Goal: Find contact information: Find contact information

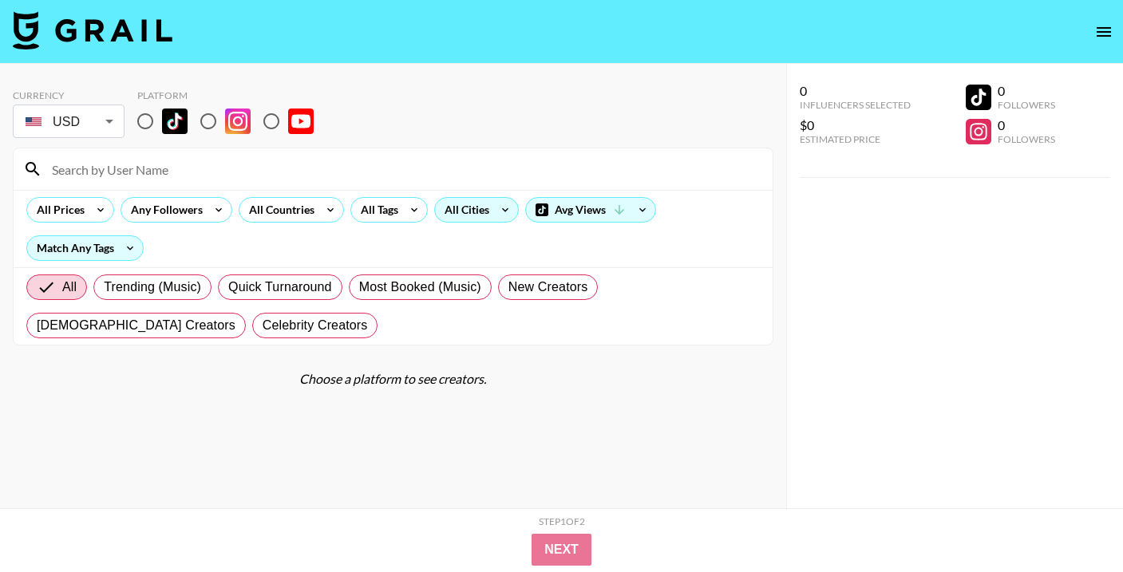
click at [472, 215] on div "All Cities" at bounding box center [463, 210] width 57 height 24
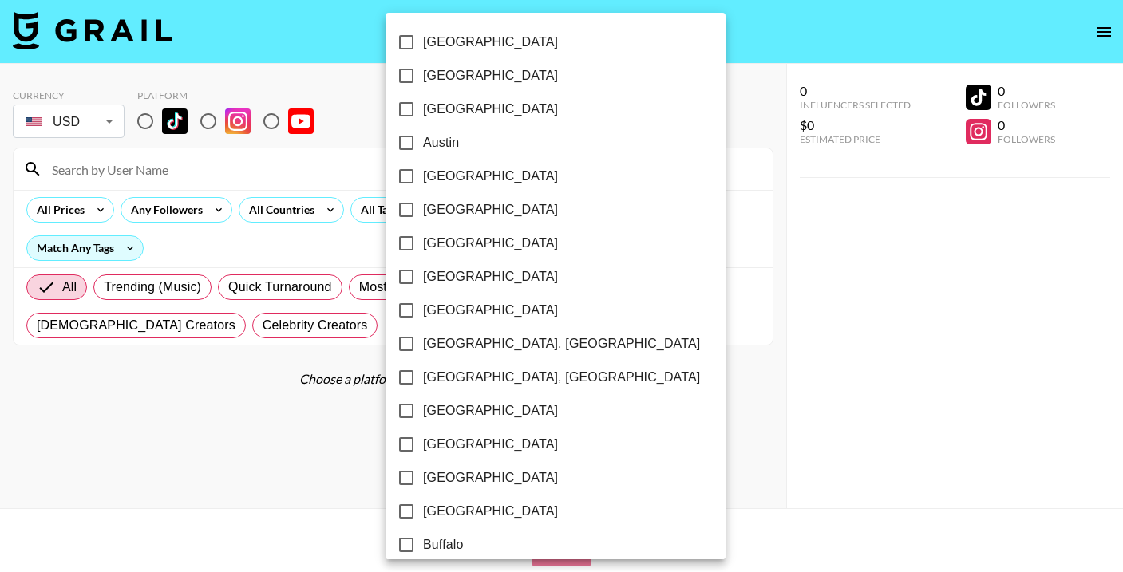
click at [342, 253] on div at bounding box center [561, 286] width 1123 height 572
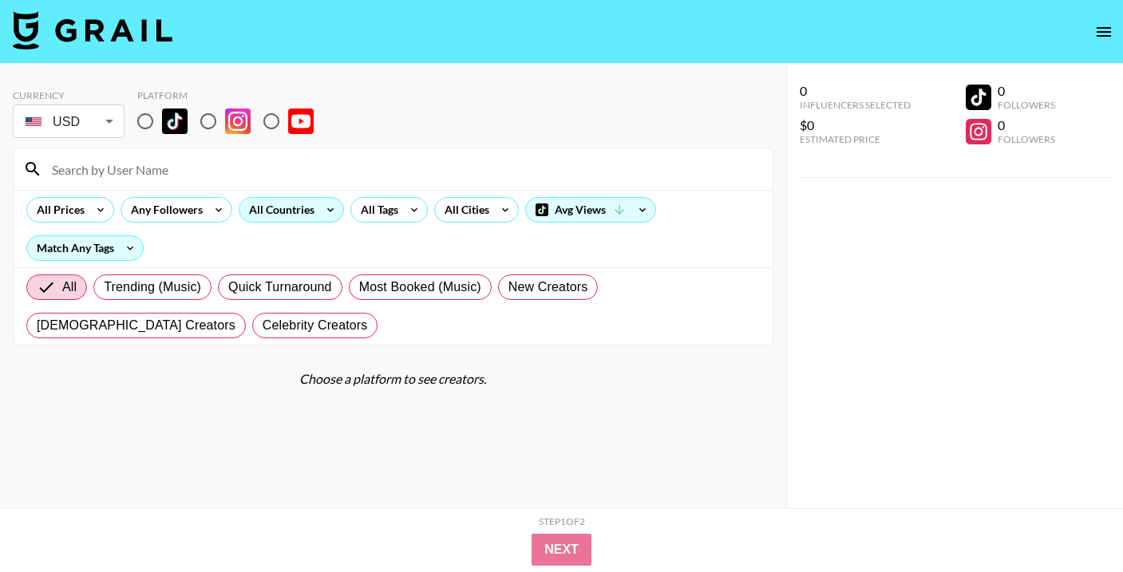
click at [304, 215] on div "All Countries" at bounding box center [278, 210] width 78 height 24
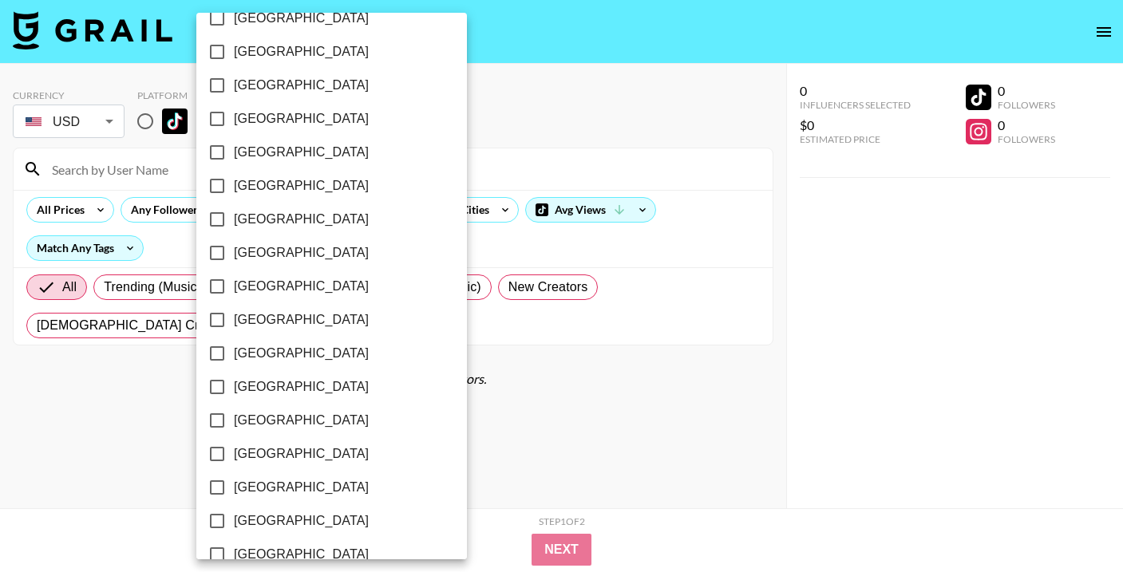
scroll to position [1289, 0]
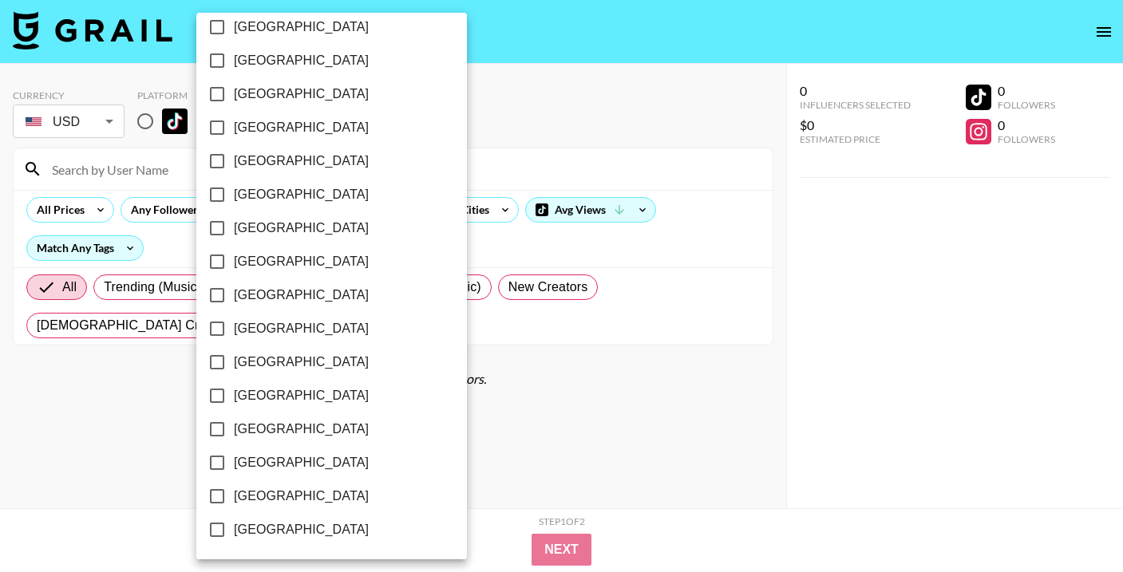
click at [296, 466] on span "[GEOGRAPHIC_DATA]" at bounding box center [301, 462] width 135 height 19
click at [234, 466] on input "[GEOGRAPHIC_DATA]" at bounding box center [217, 463] width 34 height 34
checkbox input "true"
click at [298, 499] on span "[GEOGRAPHIC_DATA]" at bounding box center [299, 496] width 135 height 19
click at [232, 499] on input "[GEOGRAPHIC_DATA]" at bounding box center [216, 497] width 34 height 34
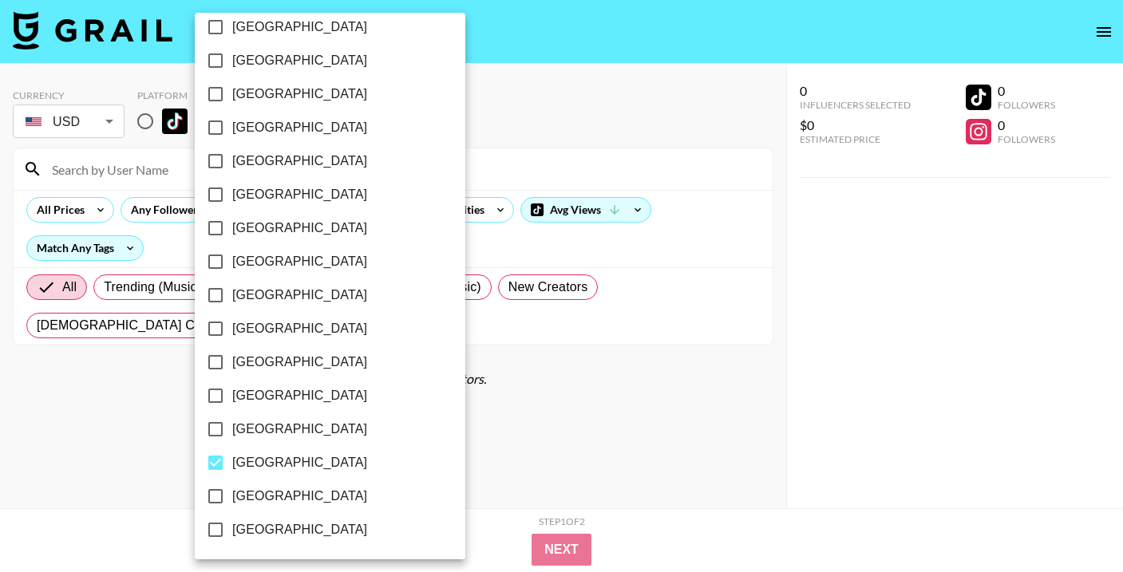
checkbox input "true"
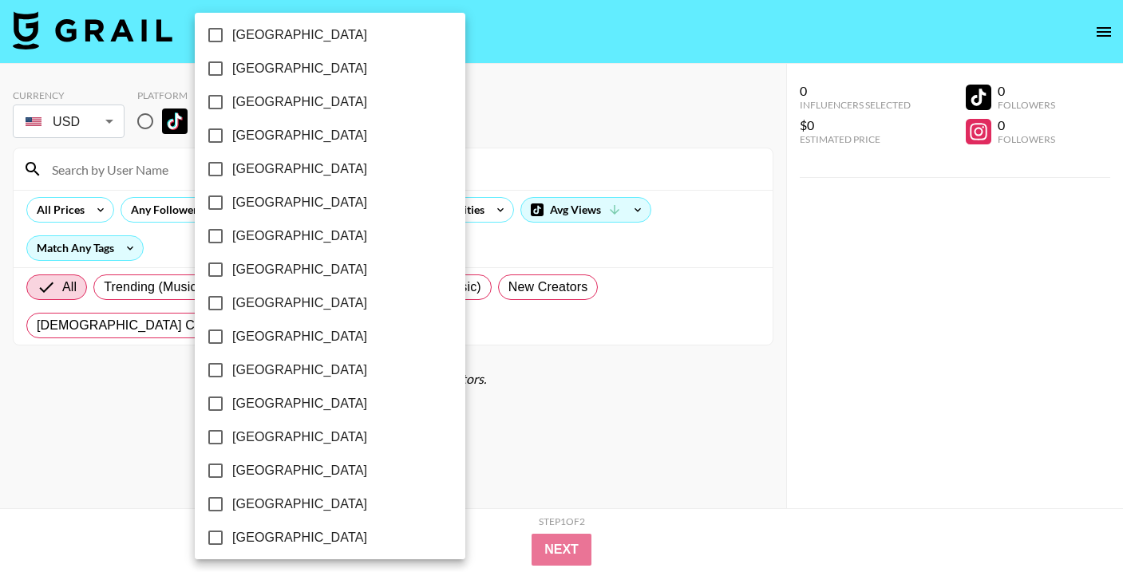
scroll to position [974, 0]
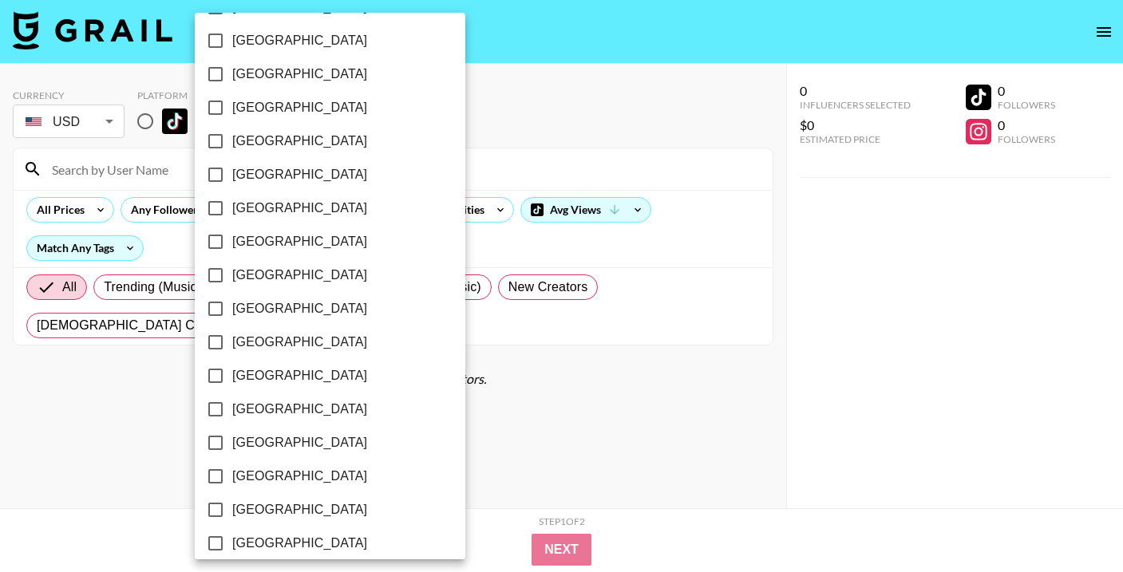
click at [245, 110] on span "[GEOGRAPHIC_DATA]" at bounding box center [299, 107] width 135 height 19
click at [232, 110] on input "[GEOGRAPHIC_DATA]" at bounding box center [216, 108] width 34 height 34
checkbox input "true"
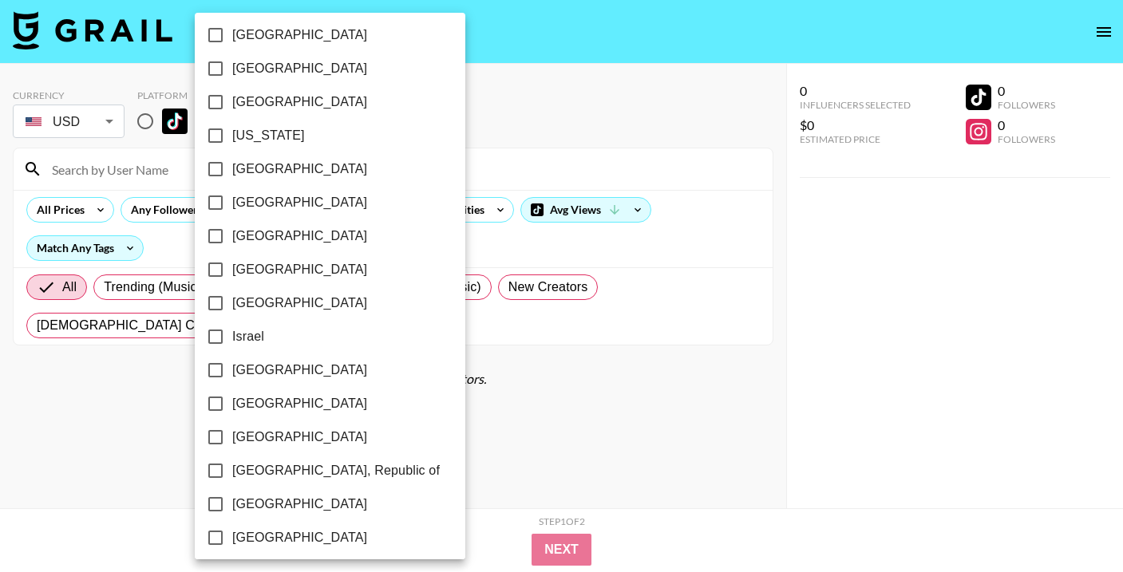
scroll to position [379, 0]
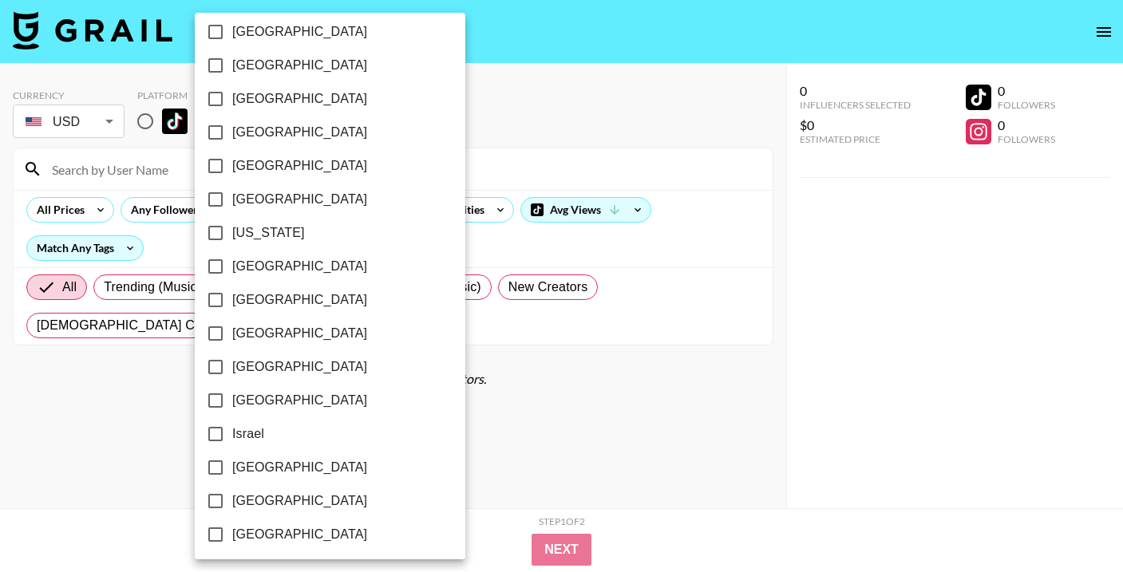
click at [268, 197] on span "[GEOGRAPHIC_DATA]" at bounding box center [299, 199] width 135 height 19
click at [232, 197] on input "[GEOGRAPHIC_DATA]" at bounding box center [216, 200] width 34 height 34
checkbox input "true"
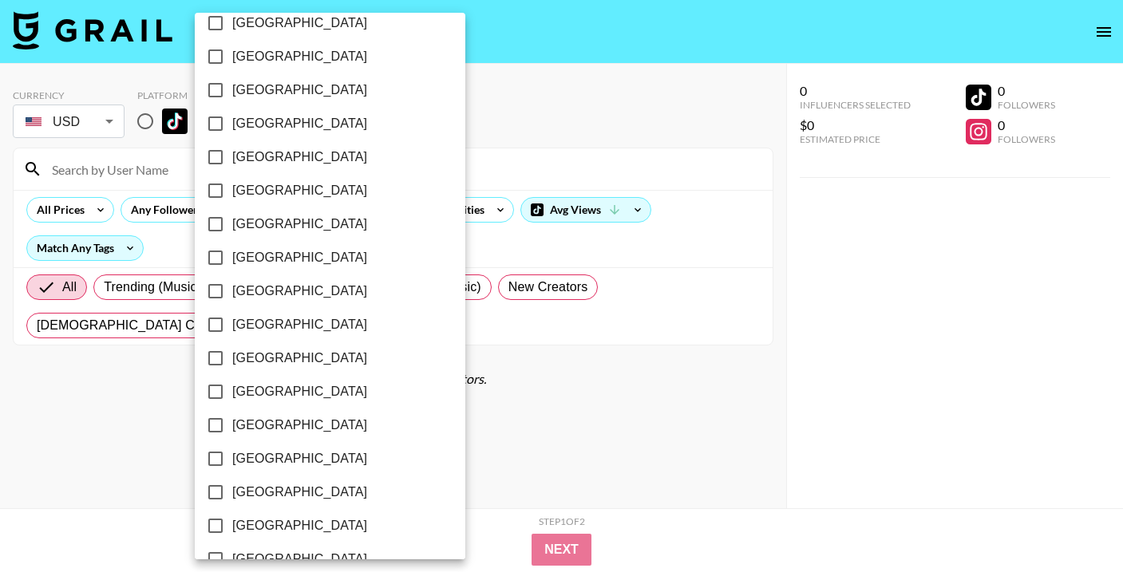
scroll to position [1289, 0]
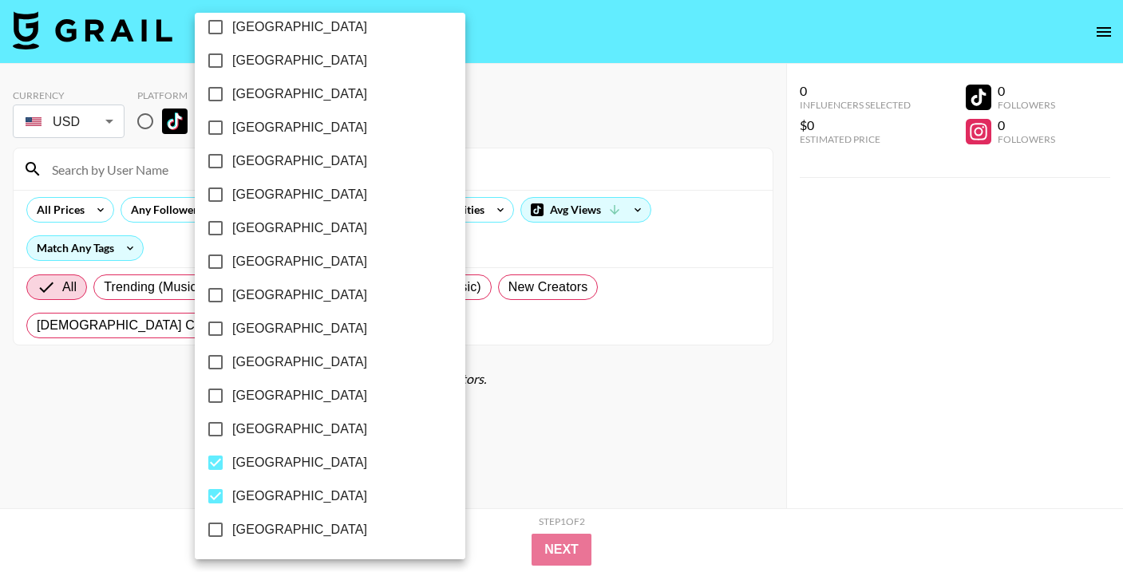
click at [294, 457] on span "[GEOGRAPHIC_DATA]" at bounding box center [299, 462] width 135 height 19
click at [232, 457] on input "[GEOGRAPHIC_DATA]" at bounding box center [216, 463] width 34 height 34
checkbox input "false"
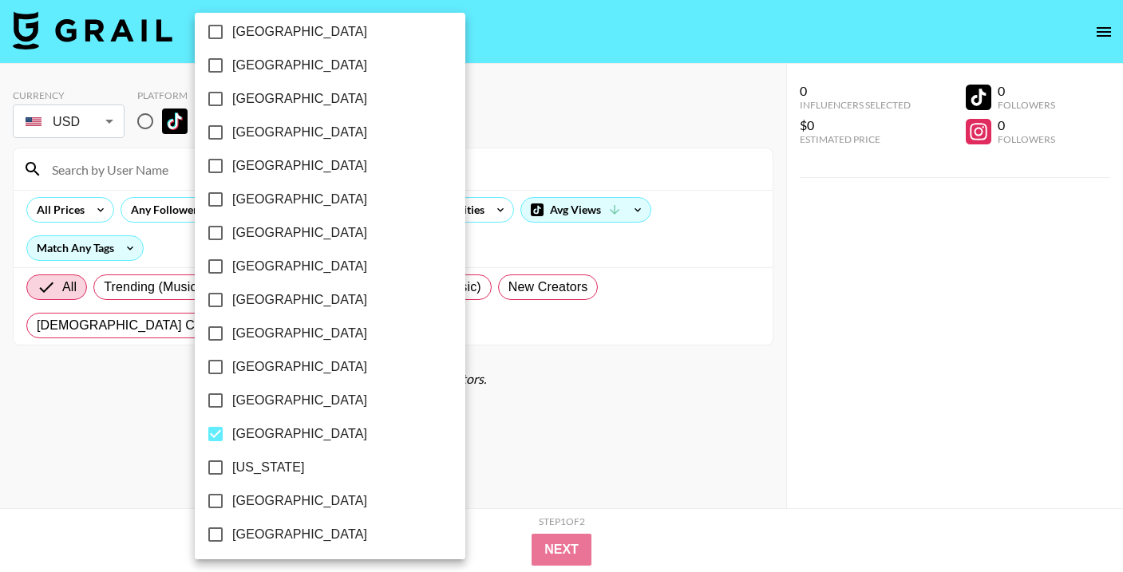
scroll to position [0, 0]
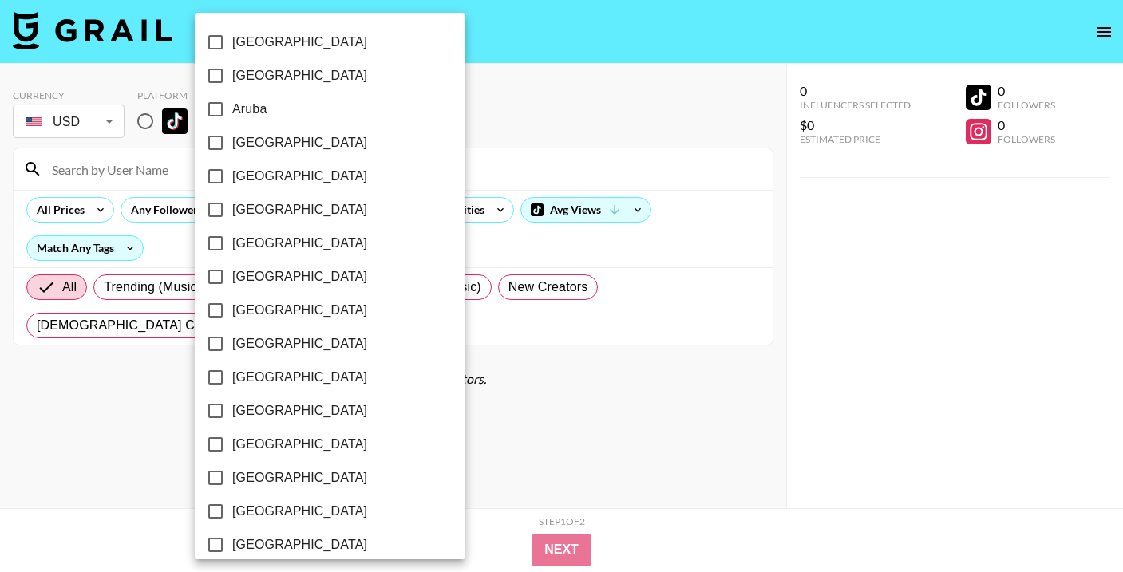
click at [545, 408] on div at bounding box center [561, 286] width 1123 height 572
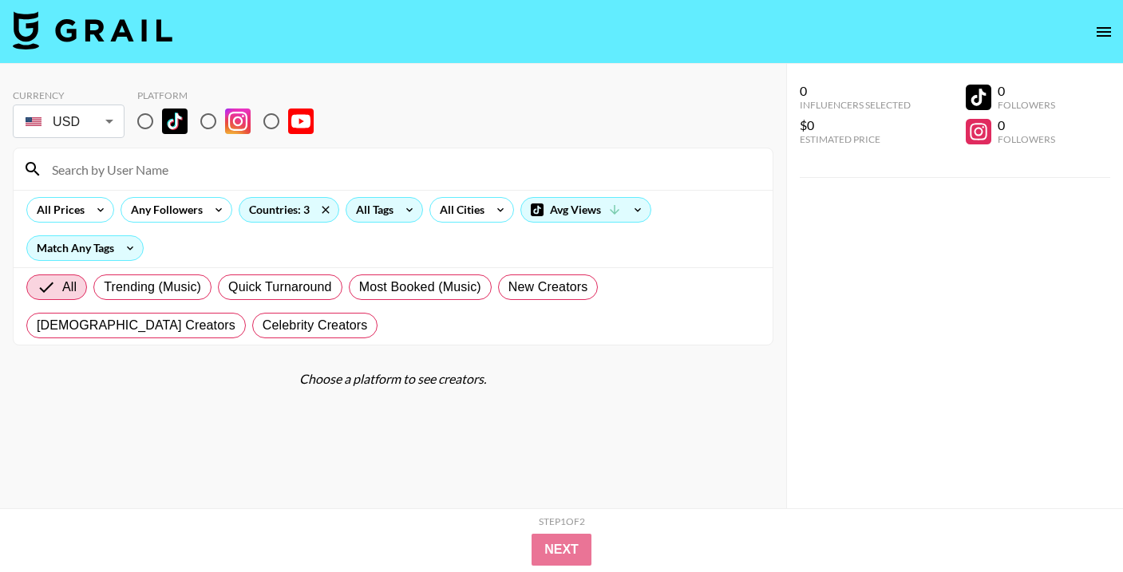
click at [391, 205] on div "All Tags" at bounding box center [371, 210] width 50 height 24
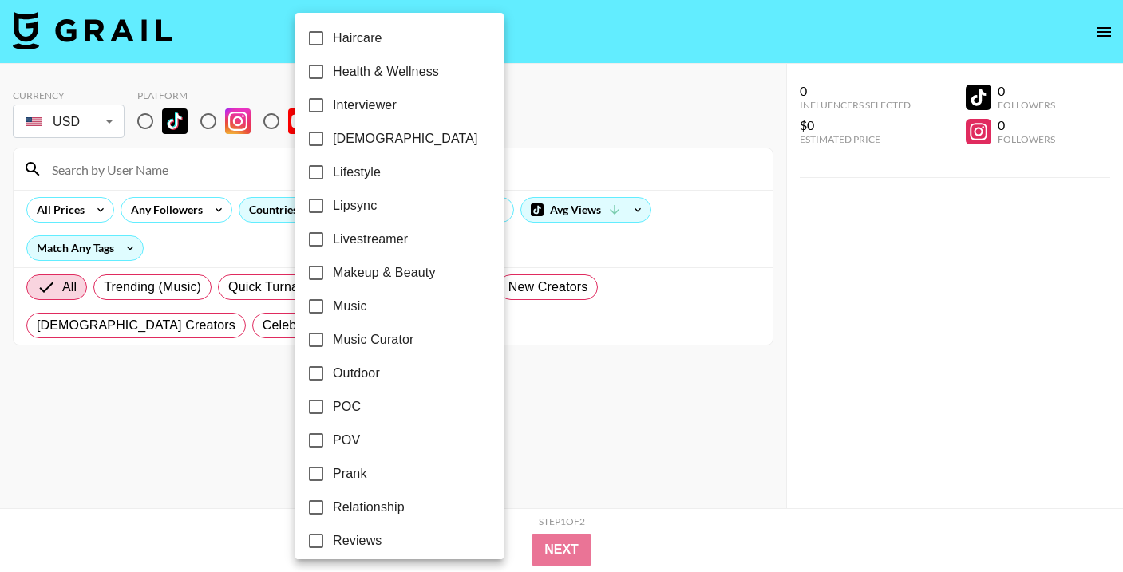
scroll to position [667, 0]
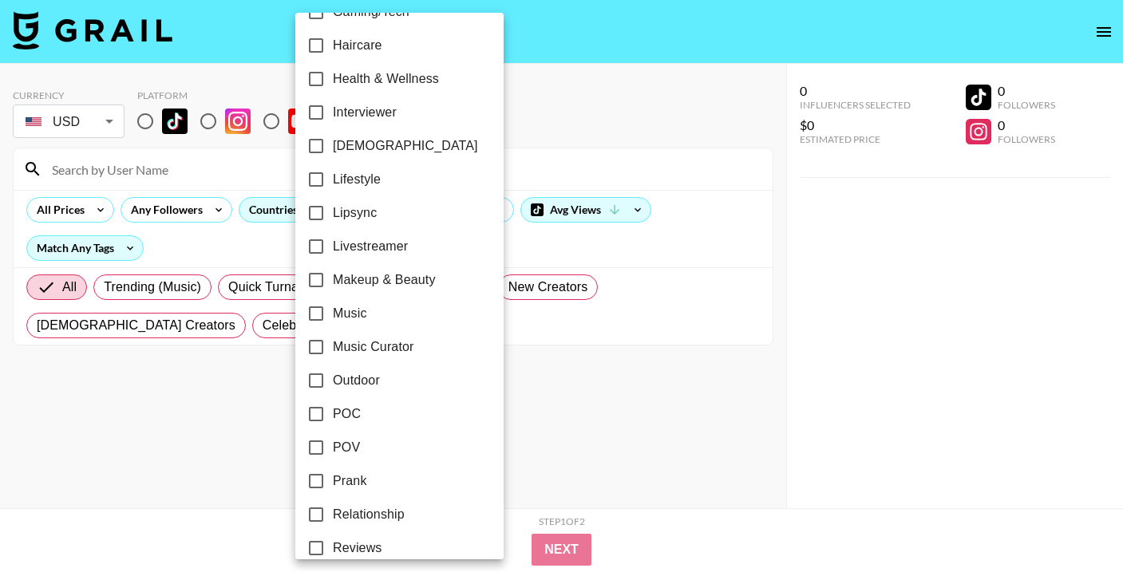
click at [370, 144] on span "[DEMOGRAPHIC_DATA]" at bounding box center [405, 145] width 145 height 19
click at [333, 144] on input "[DEMOGRAPHIC_DATA]" at bounding box center [316, 146] width 34 height 34
checkbox input "true"
click at [529, 387] on div at bounding box center [561, 286] width 1123 height 572
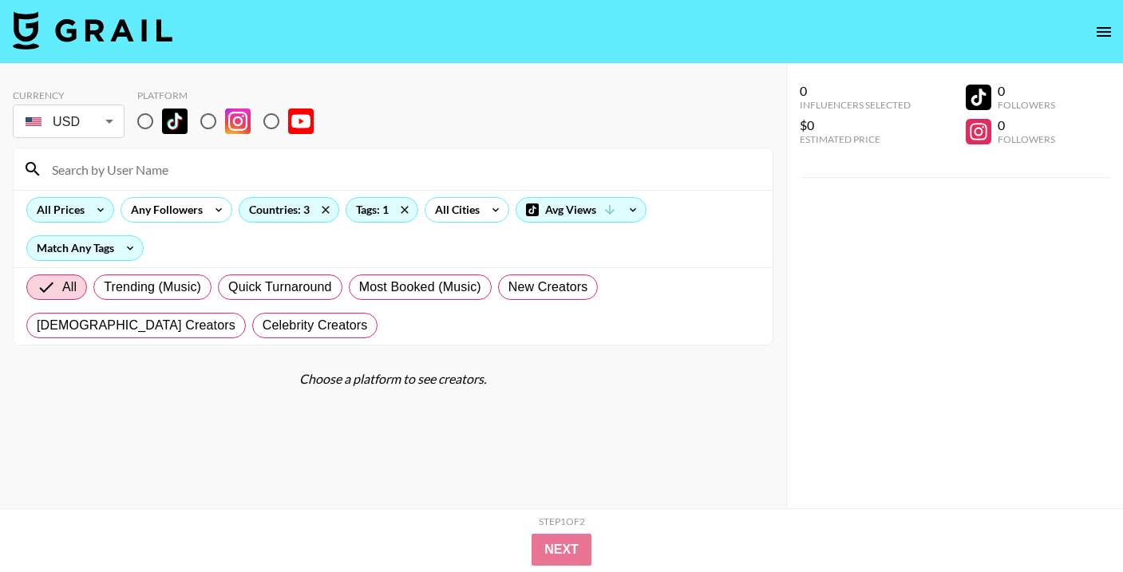
click at [102, 217] on icon at bounding box center [101, 210] width 26 height 24
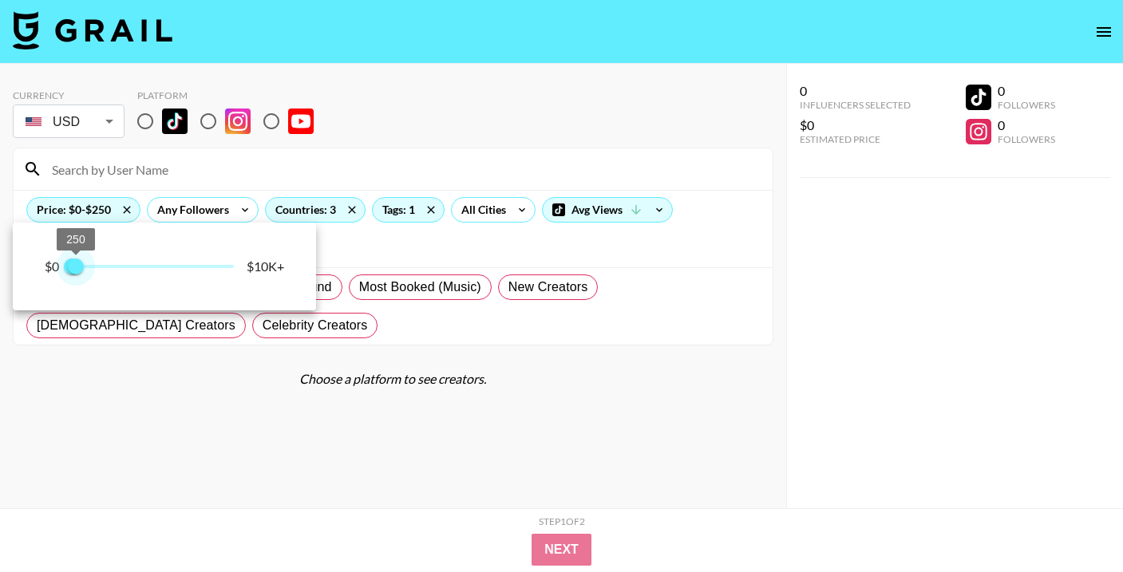
type input "500"
drag, startPoint x: 237, startPoint y: 268, endPoint x: 80, endPoint y: 270, distance: 157.2
click at [80, 270] on span "500" at bounding box center [80, 267] width 16 height 16
click at [216, 356] on div at bounding box center [561, 286] width 1123 height 572
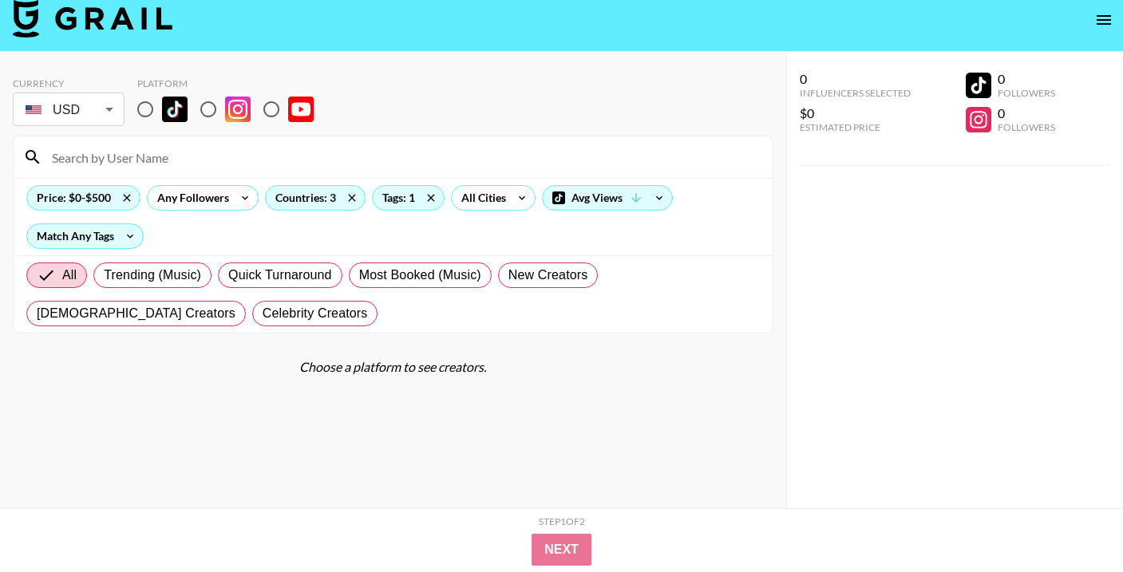
scroll to position [8, 0]
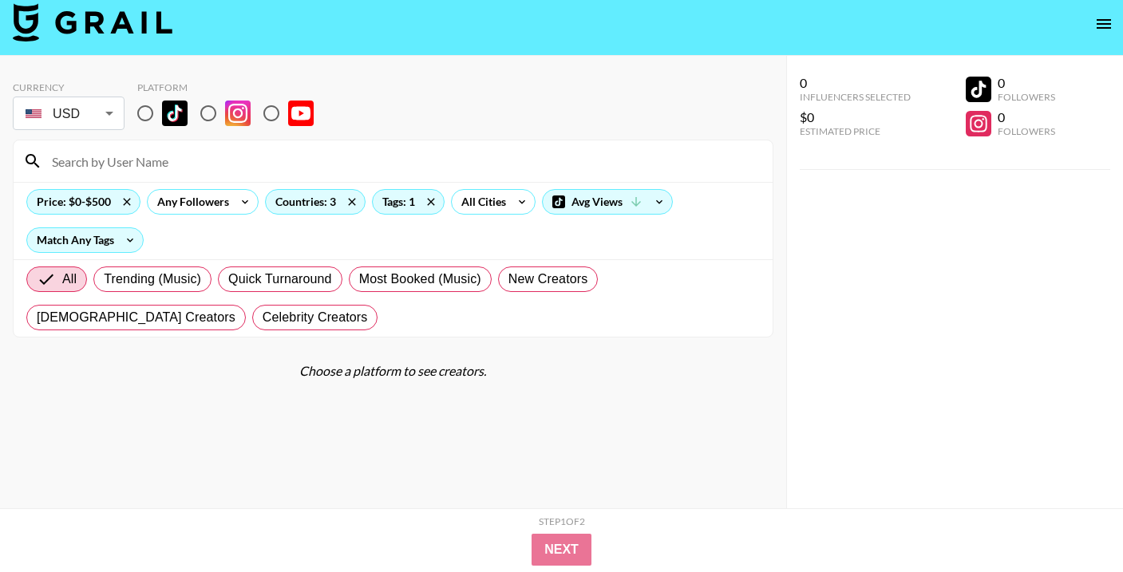
click at [138, 109] on input "radio" at bounding box center [145, 114] width 34 height 34
radio input "true"
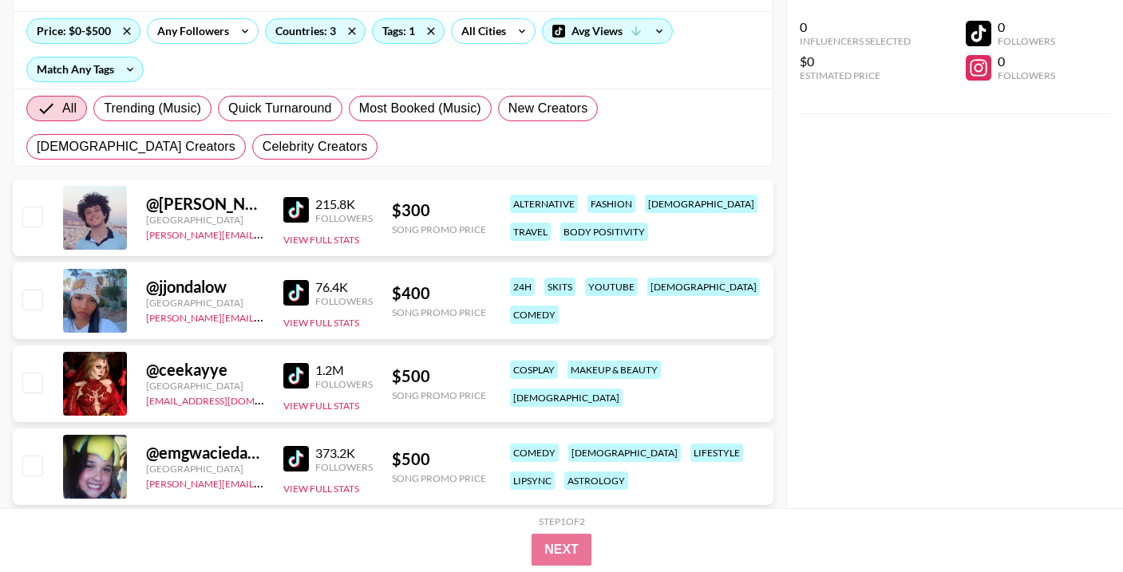
scroll to position [180, 0]
click at [301, 294] on img at bounding box center [296, 292] width 26 height 26
drag, startPoint x: 228, startPoint y: 288, endPoint x: 155, endPoint y: 285, distance: 73.5
click at [155, 285] on div "@ jjondalow" at bounding box center [205, 286] width 118 height 20
copy div "jjondalow"
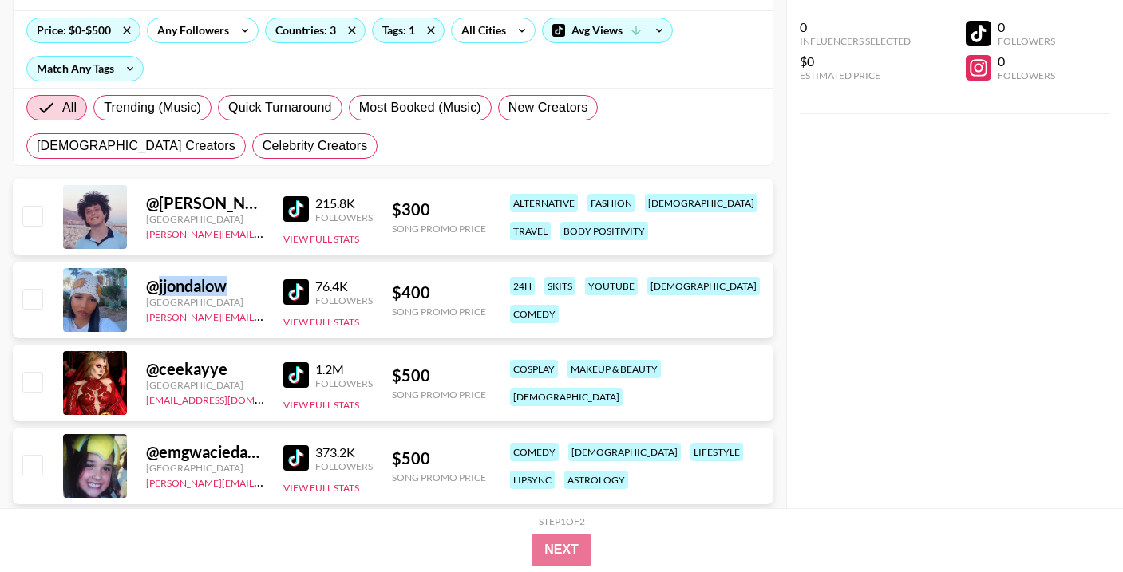
click at [235, 288] on div "@ jjondalow" at bounding box center [205, 286] width 118 height 20
drag, startPoint x: 232, startPoint y: 285, endPoint x: 158, endPoint y: 283, distance: 74.3
click at [158, 283] on div "@ jjondalow" at bounding box center [205, 286] width 118 height 20
copy div "jjondalow"
drag, startPoint x: 142, startPoint y: 318, endPoint x: 259, endPoint y: 322, distance: 116.6
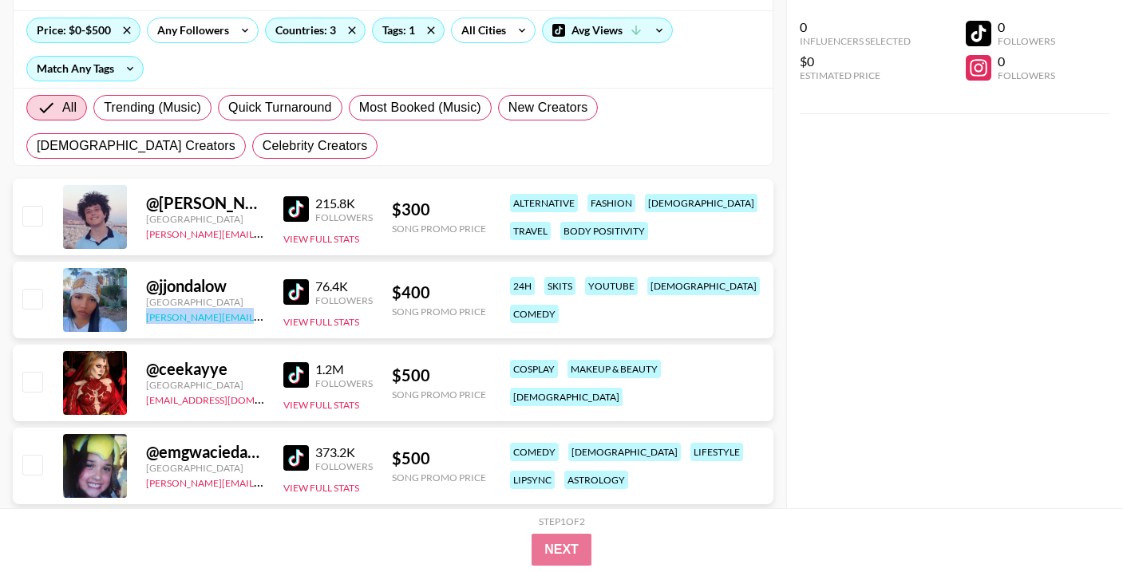
click at [259, 322] on div "@ jjondalow [GEOGRAPHIC_DATA] [PERSON_NAME][EMAIL_ADDRESS][PERSON_NAME][DOMAIN_…" at bounding box center [393, 300] width 761 height 77
copy link "[PERSON_NAME][EMAIL_ADDRESS][PERSON_NAME][DOMAIN_NAME]"
click at [176, 331] on div "@ jjondalow [GEOGRAPHIC_DATA] [PERSON_NAME][EMAIL_ADDRESS][PERSON_NAME][DOMAIN_…" at bounding box center [393, 300] width 761 height 77
drag, startPoint x: 140, startPoint y: 317, endPoint x: 249, endPoint y: 314, distance: 108.6
click at [249, 314] on div "@ jjondalow [GEOGRAPHIC_DATA] [PERSON_NAME][EMAIL_ADDRESS][PERSON_NAME][DOMAIN_…" at bounding box center [393, 300] width 761 height 77
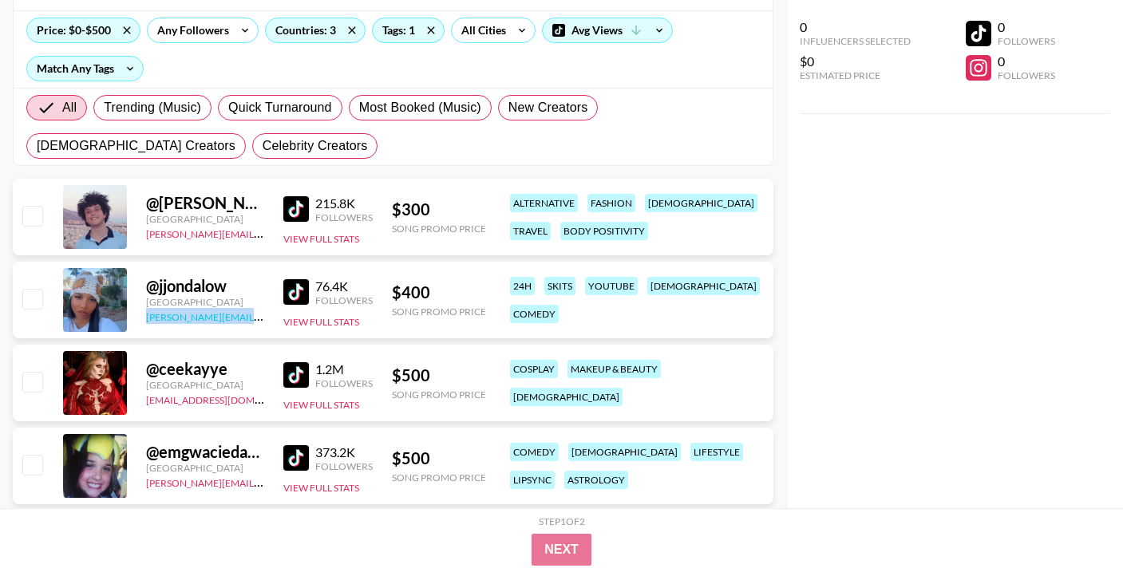
copy link "[PERSON_NAME].[PERSON_NAME]@grail-talent"
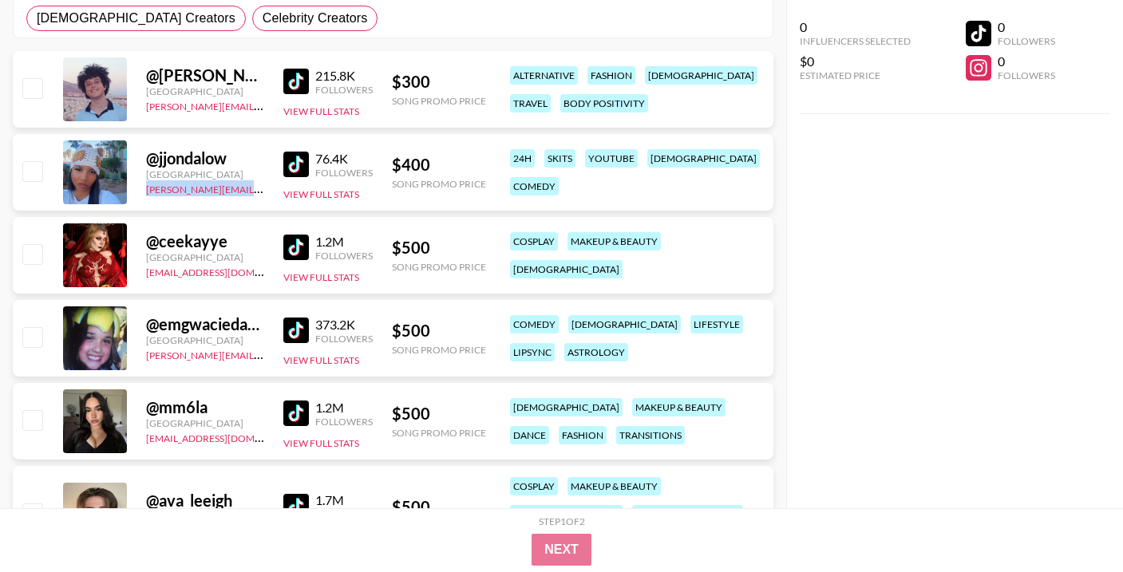
scroll to position [315, 0]
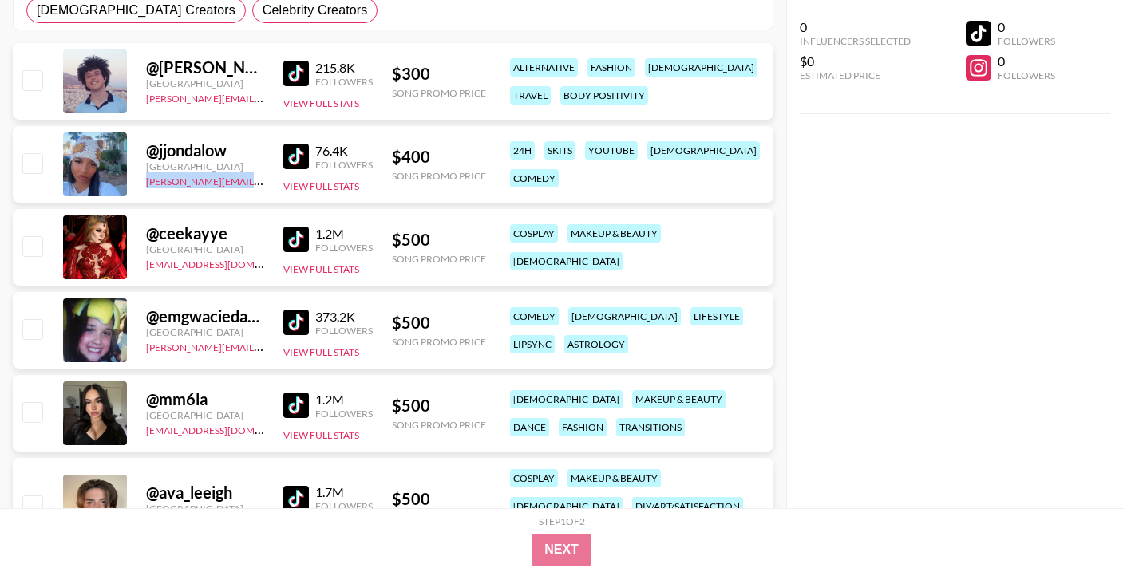
click at [294, 323] on img at bounding box center [296, 323] width 26 height 26
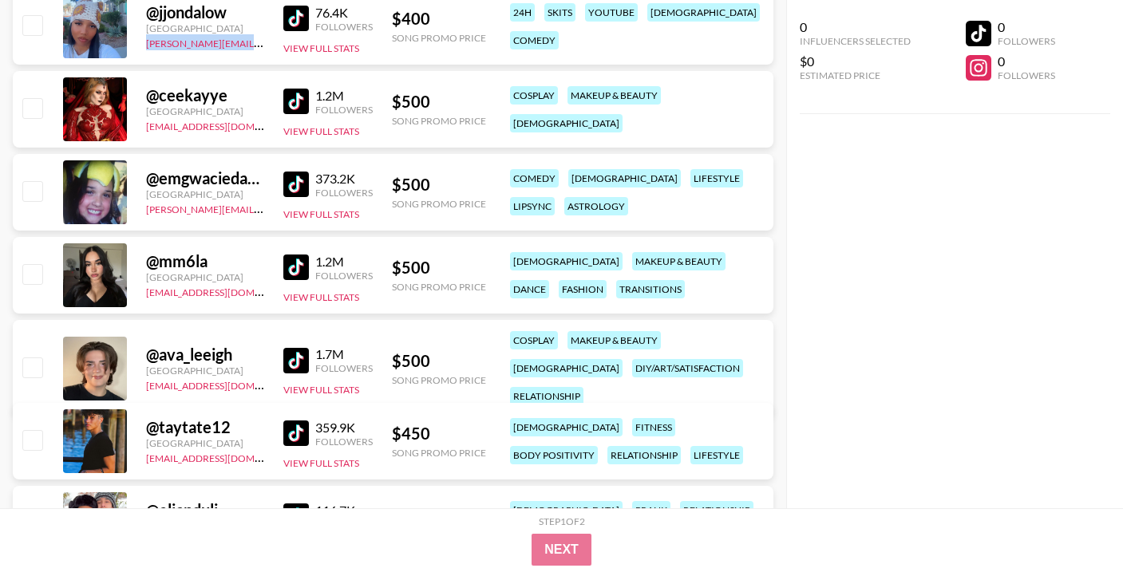
scroll to position [457, 0]
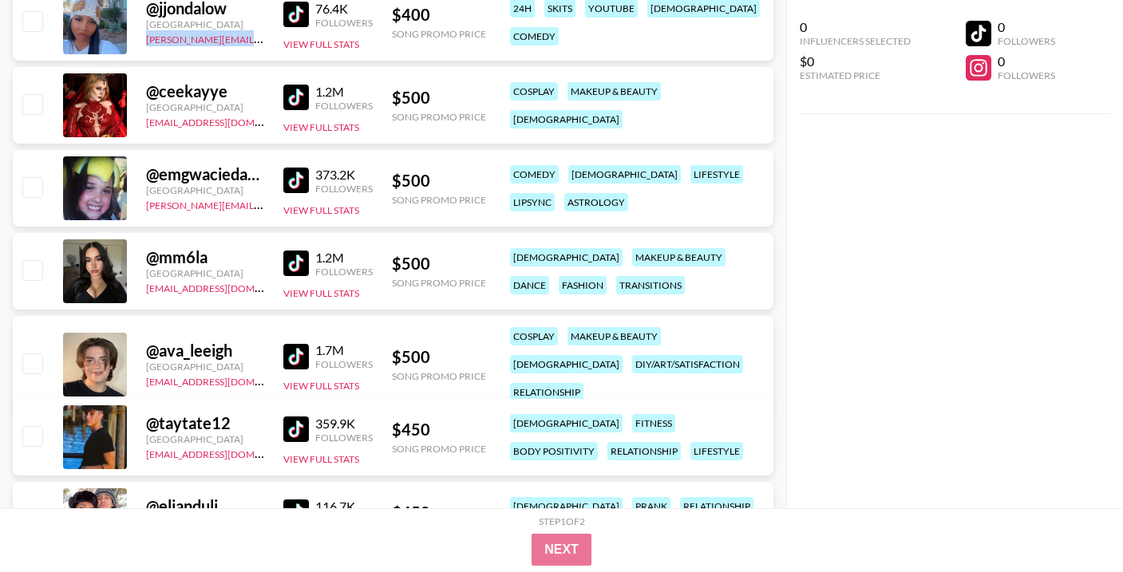
click at [286, 260] on img at bounding box center [296, 264] width 26 height 26
click at [294, 352] on img at bounding box center [296, 357] width 26 height 26
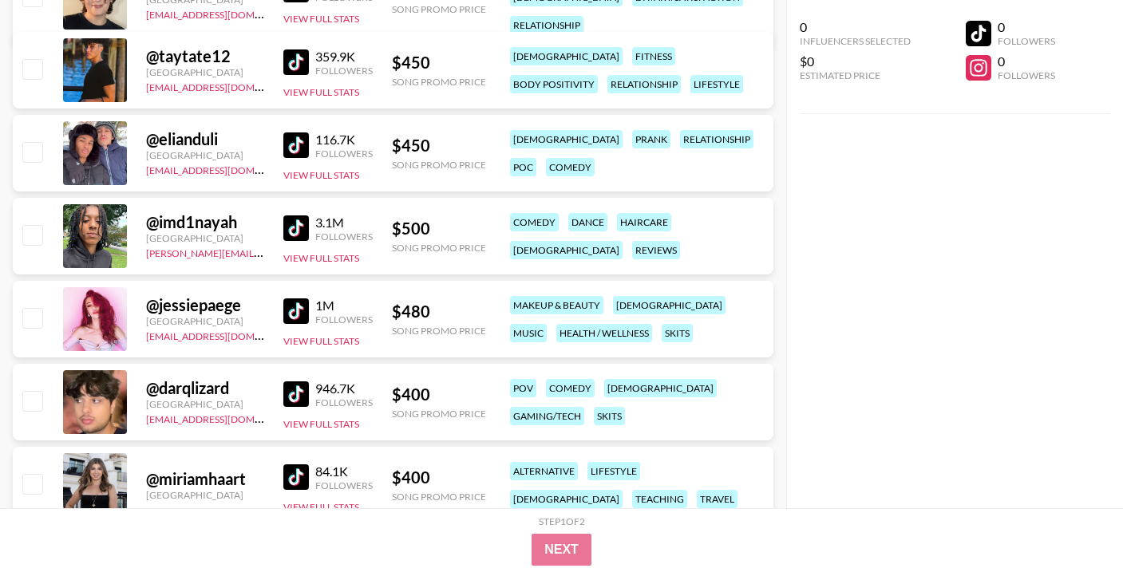
scroll to position [830, 0]
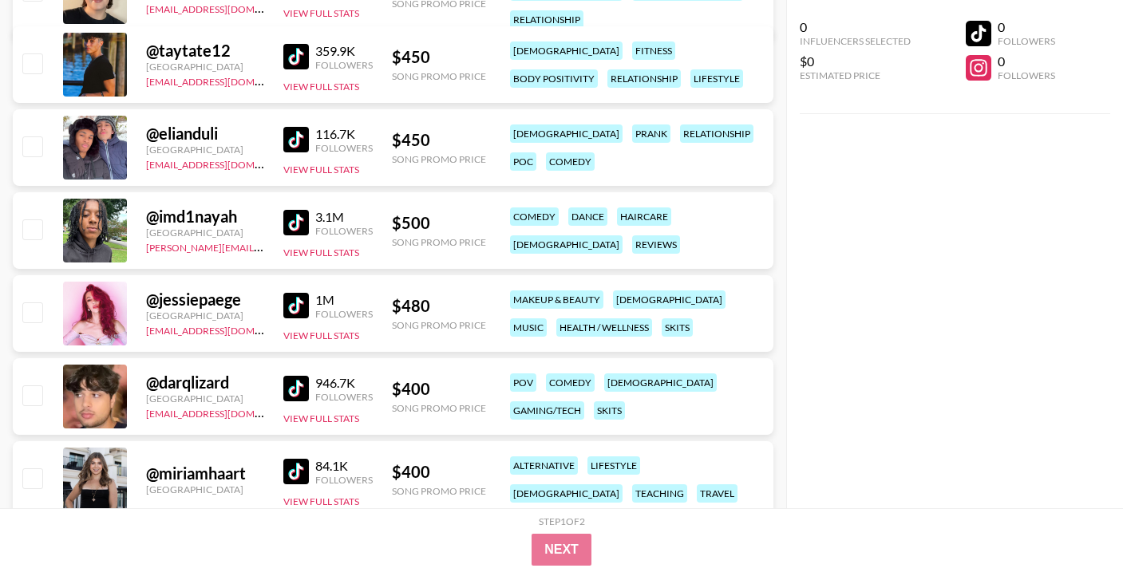
click at [290, 298] on img at bounding box center [296, 306] width 26 height 26
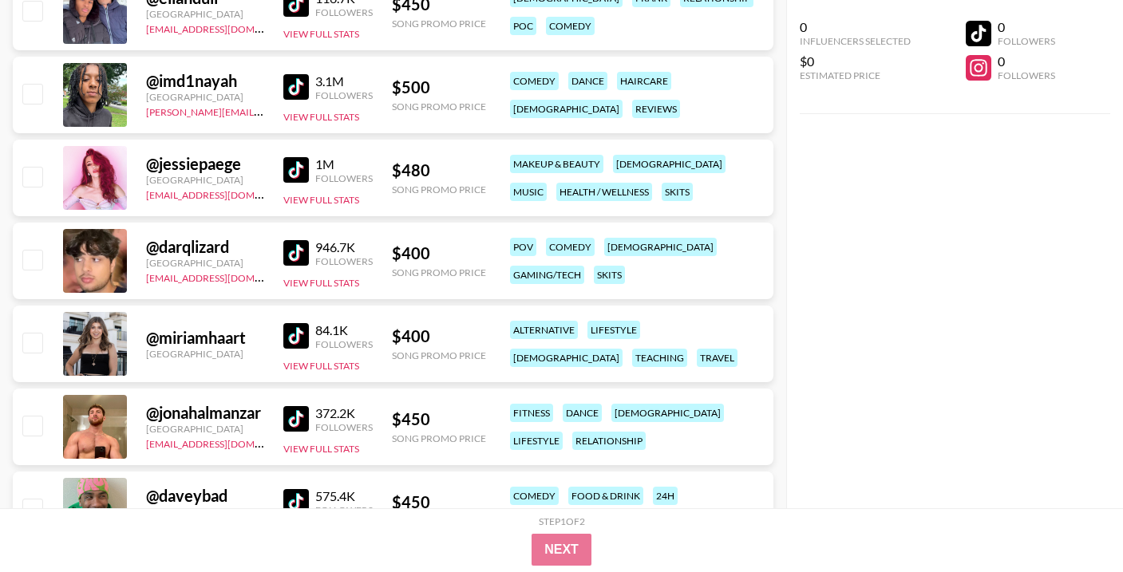
scroll to position [980, 0]
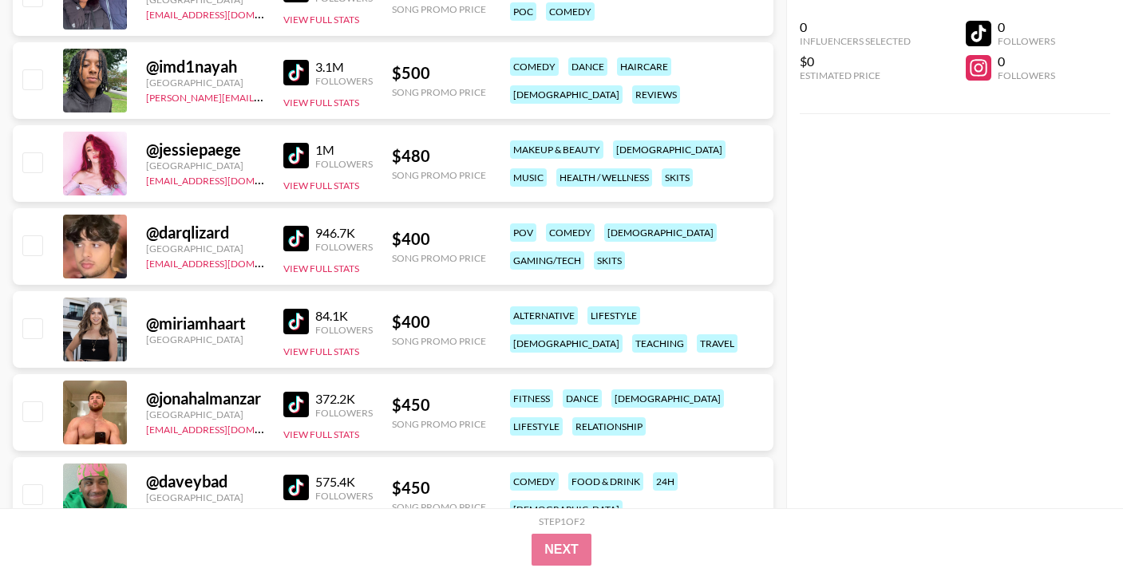
click at [296, 329] on img at bounding box center [296, 322] width 26 height 26
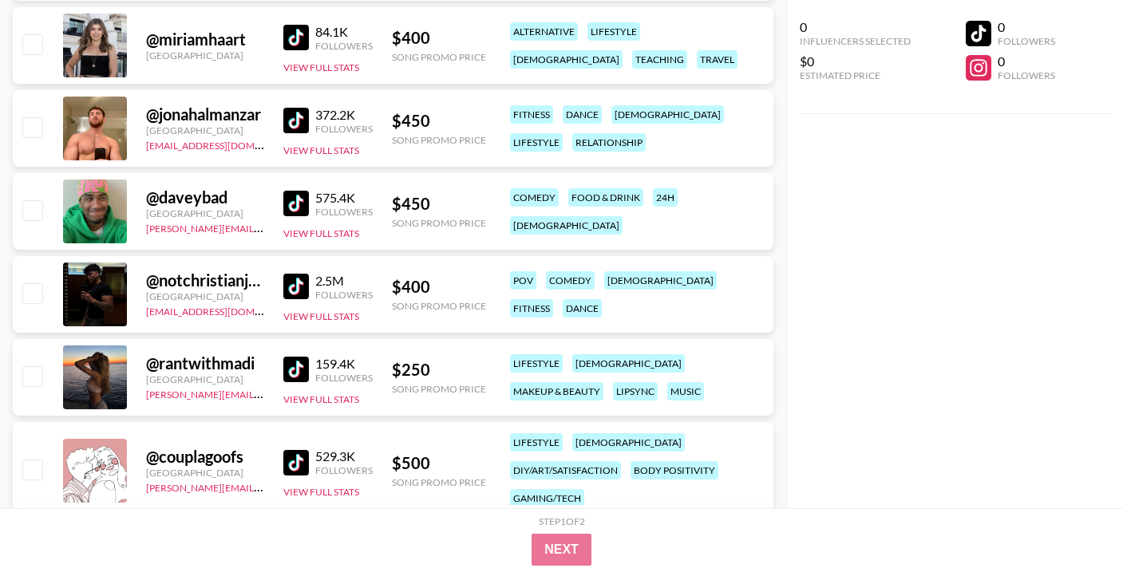
scroll to position [1266, 0]
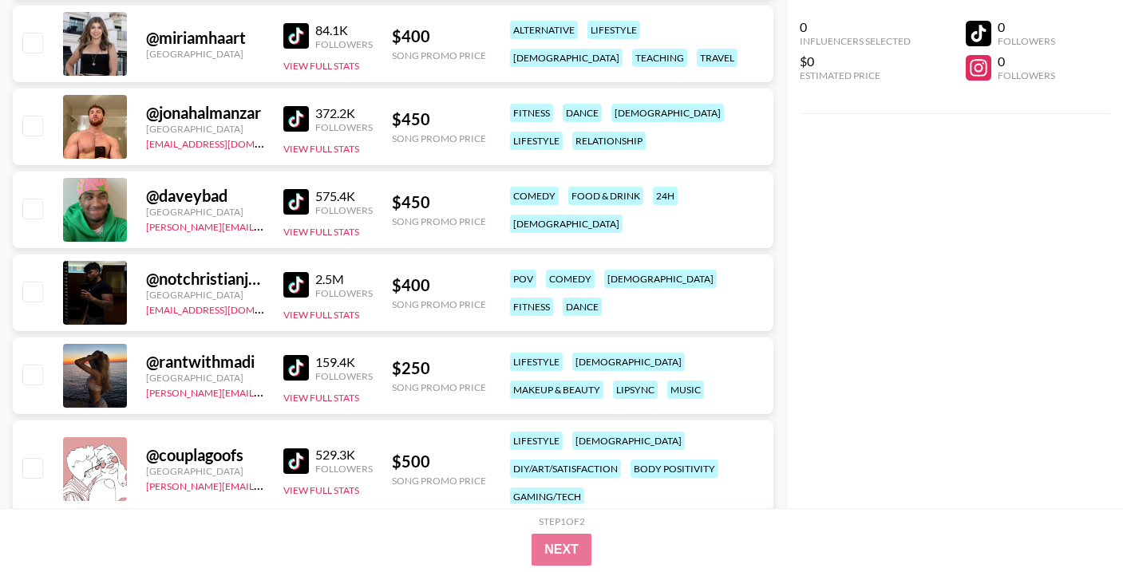
click at [293, 370] on img at bounding box center [296, 368] width 26 height 26
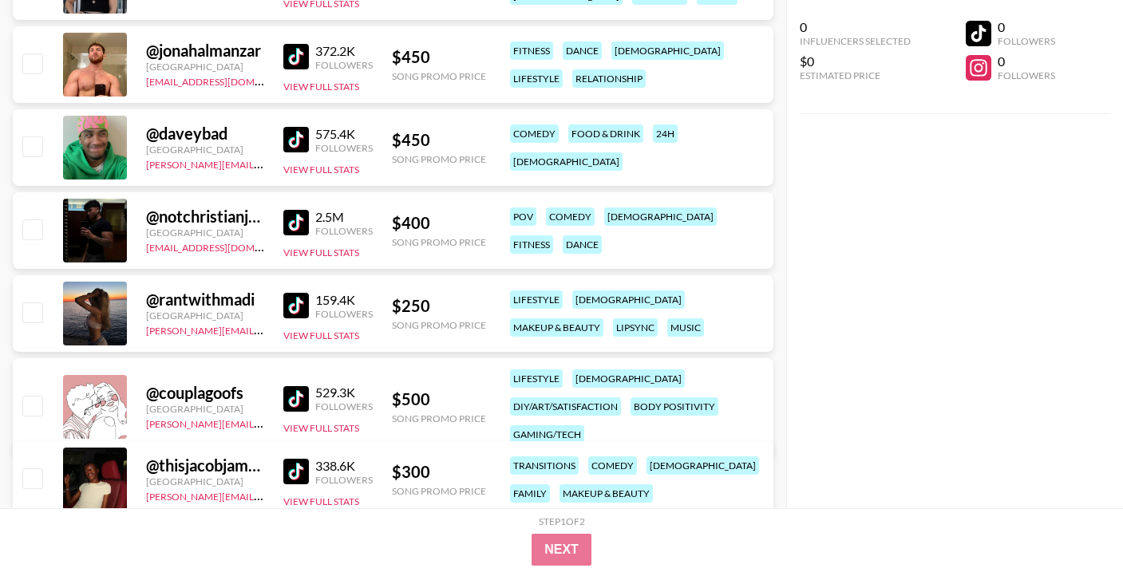
scroll to position [1421, 0]
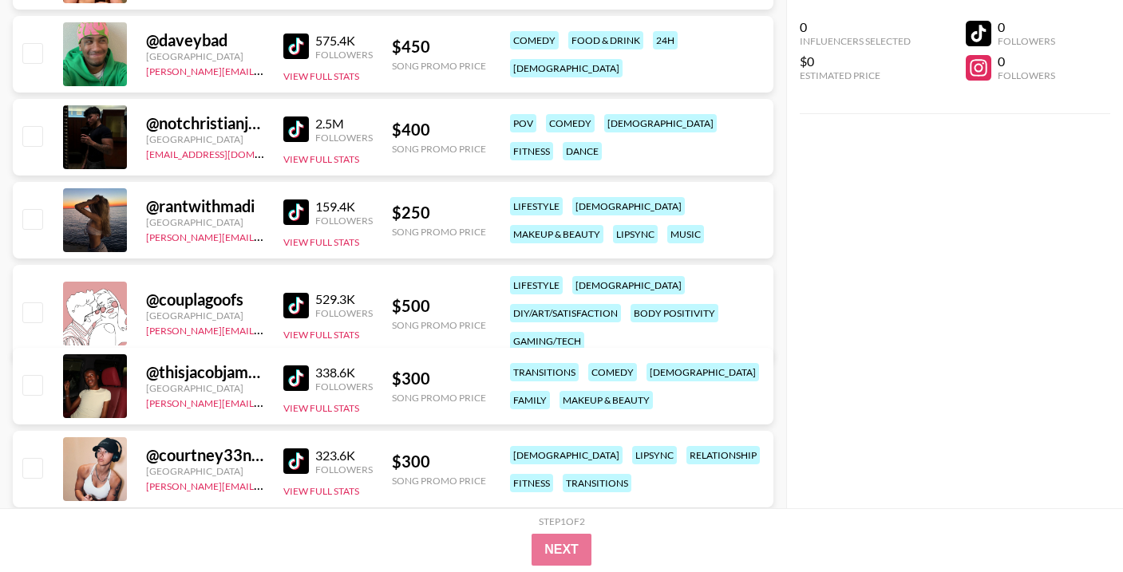
click at [291, 296] on img at bounding box center [296, 306] width 26 height 26
drag, startPoint x: 247, startPoint y: 287, endPoint x: 161, endPoint y: 286, distance: 85.4
click at [161, 290] on div "@ couplagoofs" at bounding box center [205, 300] width 118 height 20
copy div "couplagoofs"
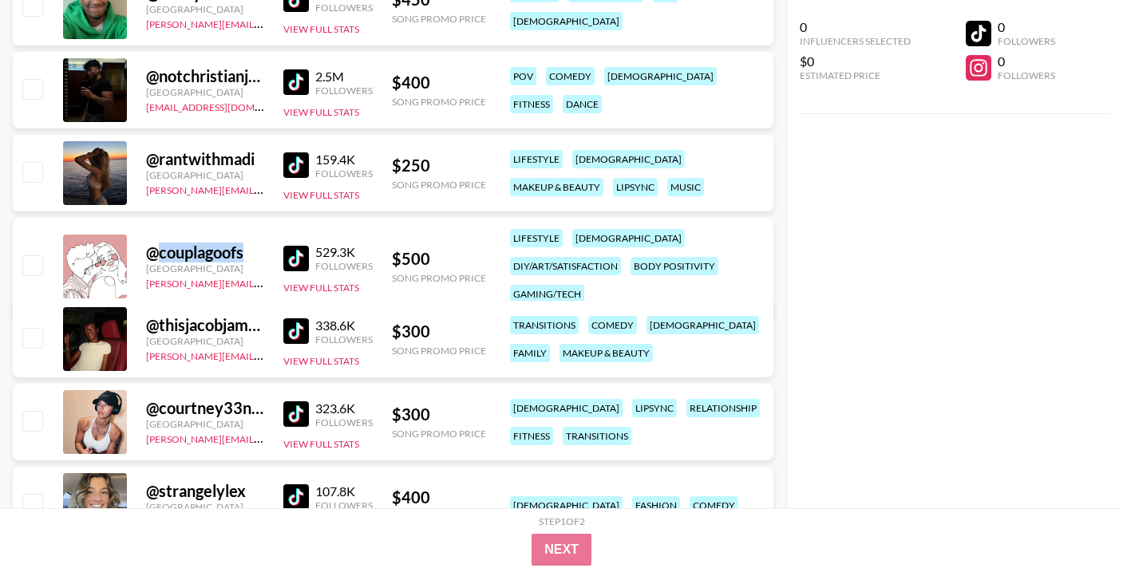
scroll to position [1557, 0]
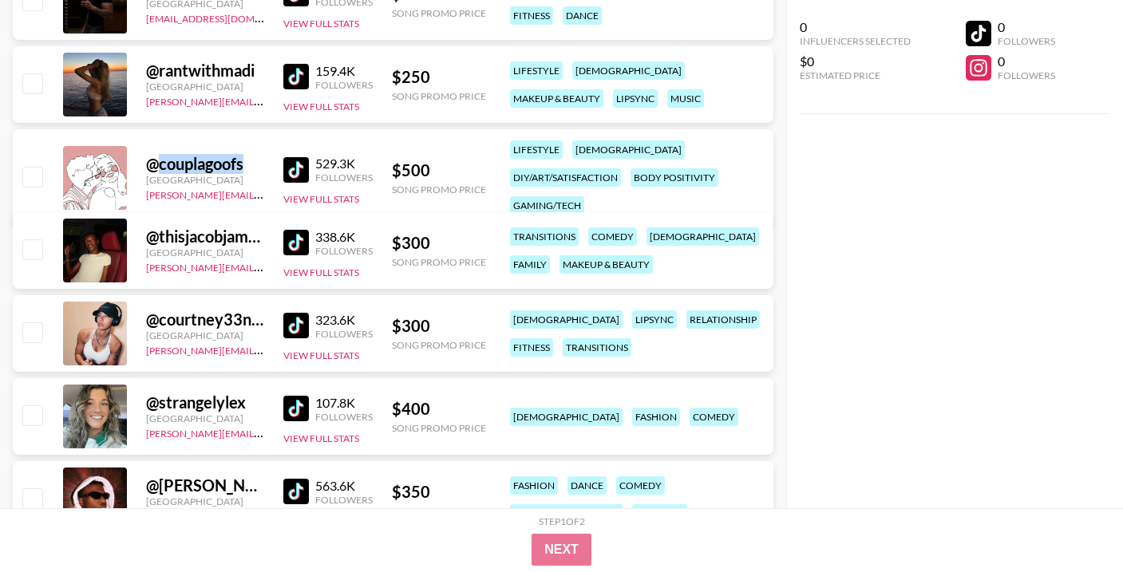
click at [301, 243] on img at bounding box center [296, 243] width 26 height 26
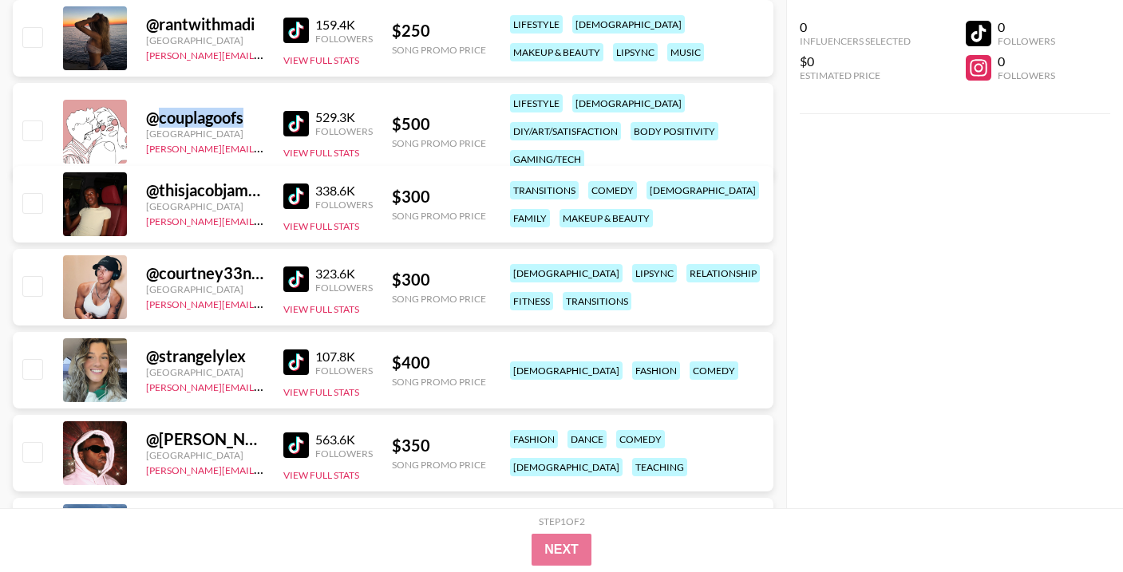
scroll to position [1606, 0]
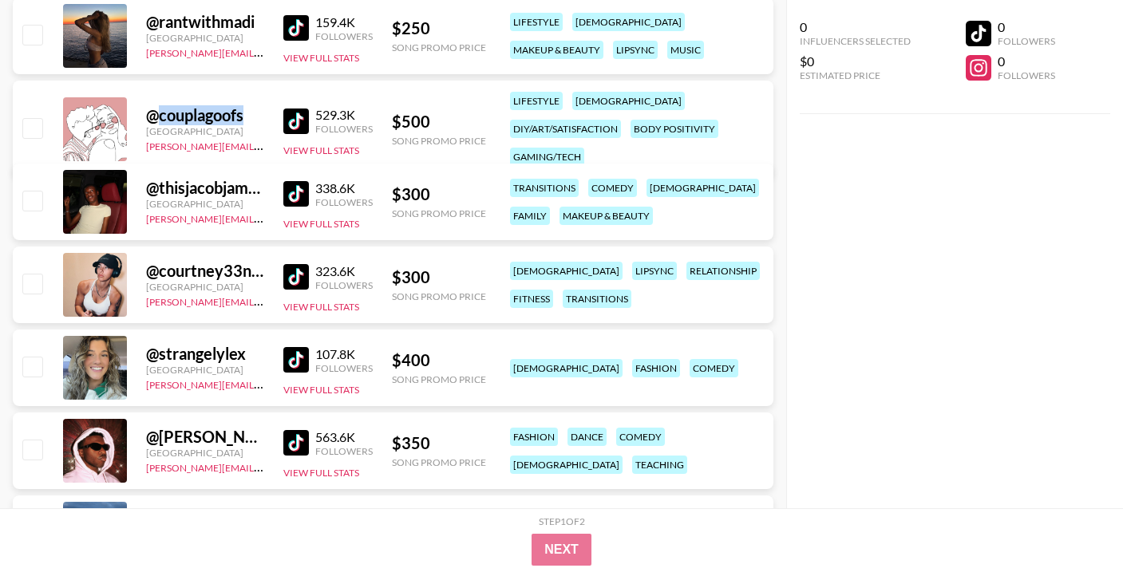
click at [290, 279] on img at bounding box center [296, 277] width 26 height 26
drag, startPoint x: 250, startPoint y: 305, endPoint x: 142, endPoint y: 307, distance: 107.8
click at [142, 307] on div "@ courtney33nelson [GEOGRAPHIC_DATA] [PERSON_NAME][EMAIL_ADDRESS][DOMAIN_NAME] …" at bounding box center [393, 285] width 761 height 77
click at [246, 307] on div "[PERSON_NAME][EMAIL_ADDRESS][DOMAIN_NAME]" at bounding box center [205, 301] width 118 height 16
drag, startPoint x: 238, startPoint y: 300, endPoint x: 139, endPoint y: 301, distance: 99.0
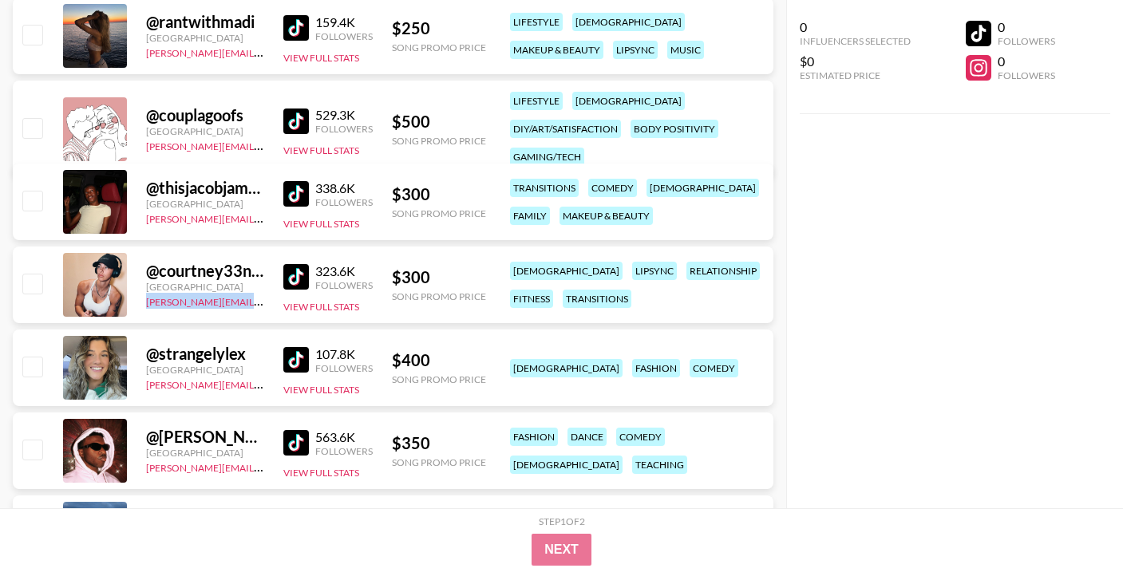
click at [139, 301] on div "@ courtney33nelson [GEOGRAPHIC_DATA] [PERSON_NAME][EMAIL_ADDRESS][DOMAIN_NAME] …" at bounding box center [393, 285] width 761 height 77
copy link "[PERSON_NAME][EMAIL_ADDRESS][DOMAIN_NAME]"
click at [251, 299] on div "[PERSON_NAME][EMAIL_ADDRESS][DOMAIN_NAME]" at bounding box center [205, 301] width 118 height 16
drag, startPoint x: 251, startPoint y: 299, endPoint x: 143, endPoint y: 300, distance: 107.7
click at [143, 300] on div "@ courtney33nelson [GEOGRAPHIC_DATA] [PERSON_NAME][EMAIL_ADDRESS][DOMAIN_NAME] …" at bounding box center [393, 285] width 761 height 77
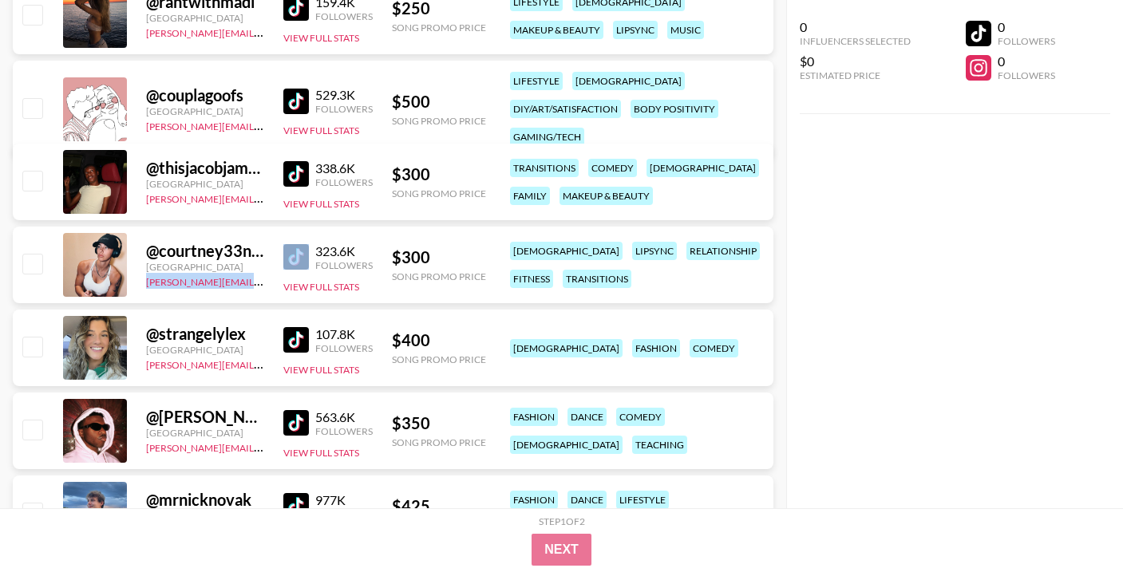
scroll to position [1662, 0]
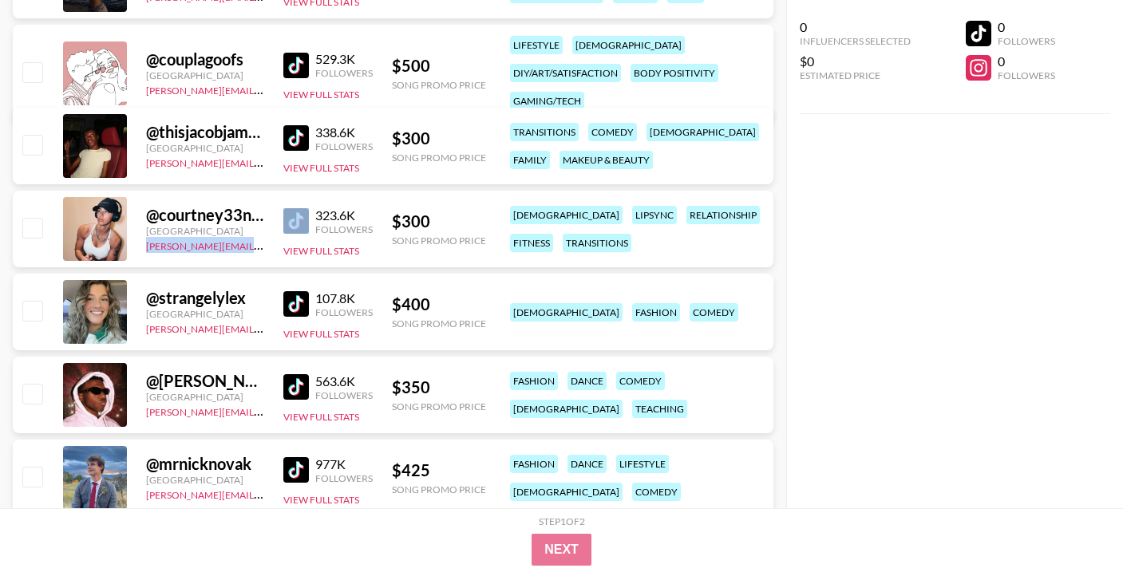
click at [306, 314] on img at bounding box center [296, 304] width 26 height 26
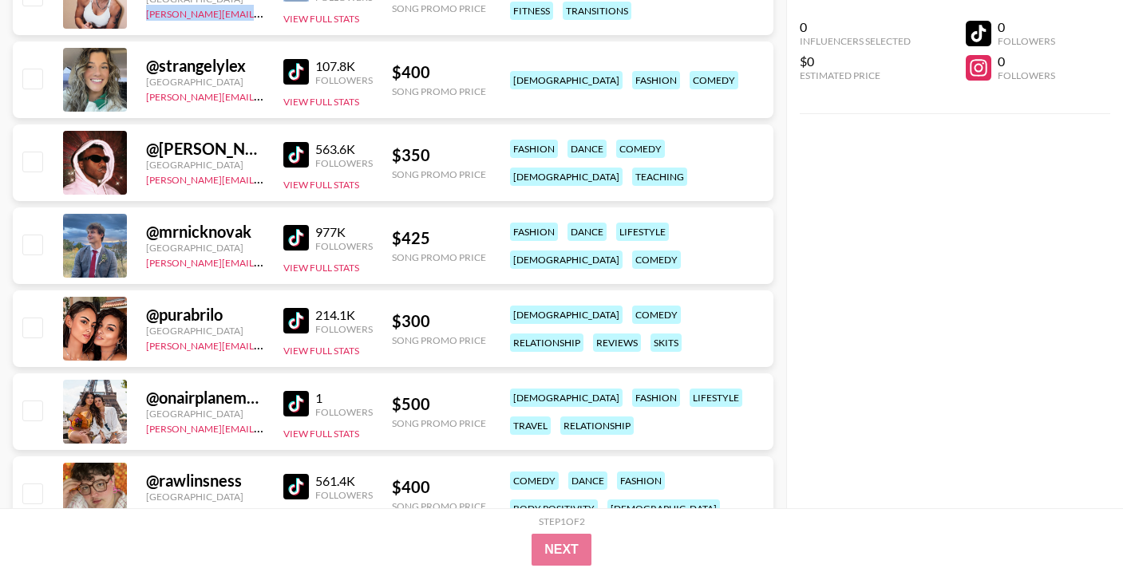
scroll to position [1895, 0]
click at [298, 317] on img at bounding box center [296, 320] width 26 height 26
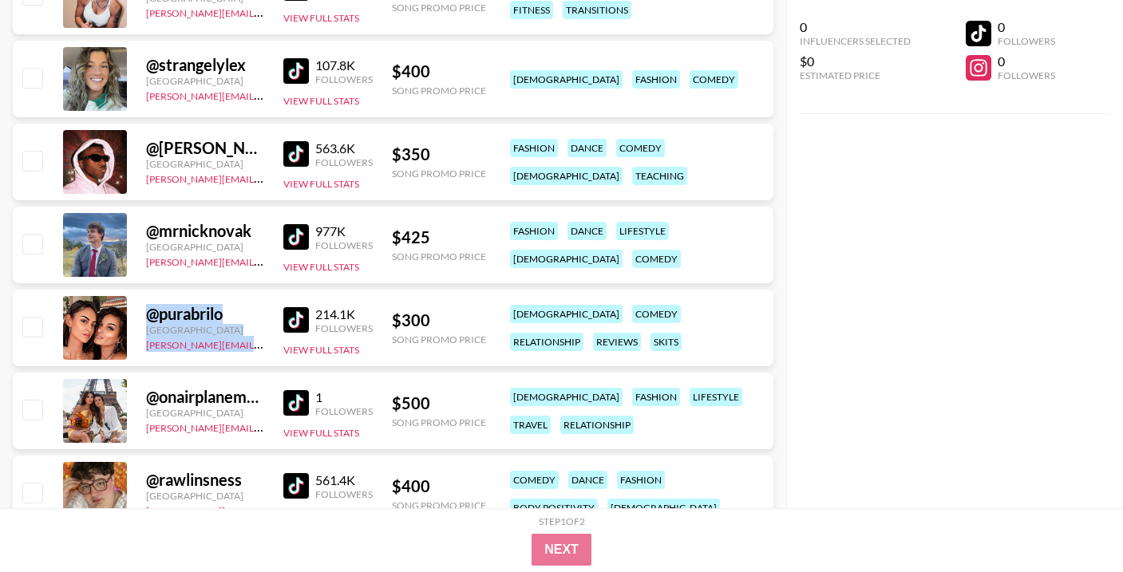
drag, startPoint x: 252, startPoint y: 346, endPoint x: 134, endPoint y: 348, distance: 118.1
click at [134, 348] on div "@ purabrilo [GEOGRAPHIC_DATA] [PERSON_NAME][EMAIL_ADDRESS][DOMAIN_NAME] 214.1K …" at bounding box center [393, 328] width 761 height 77
click at [249, 356] on div "@ purabrilo [GEOGRAPHIC_DATA] [PERSON_NAME][EMAIL_ADDRESS][DOMAIN_NAME] 214.1K …" at bounding box center [393, 328] width 761 height 77
drag, startPoint x: 253, startPoint y: 349, endPoint x: 144, endPoint y: 350, distance: 108.5
click at [144, 350] on div "@ purabrilo [GEOGRAPHIC_DATA] [PERSON_NAME][EMAIL_ADDRESS][DOMAIN_NAME] 214.1K …" at bounding box center [393, 328] width 761 height 77
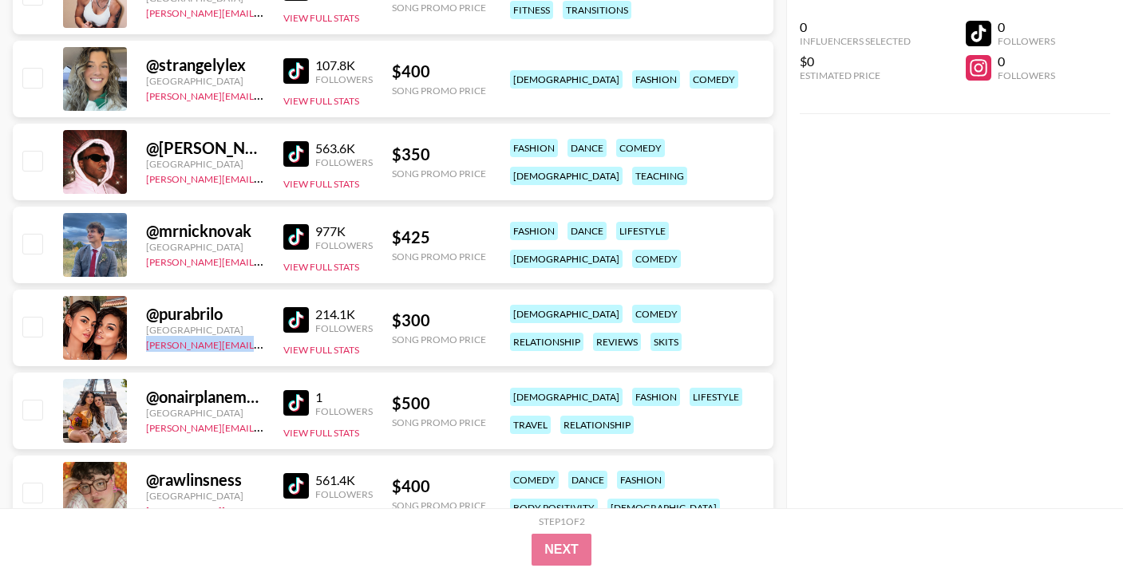
copy link "[PERSON_NAME][EMAIL_ADDRESS][DOMAIN_NAME]"
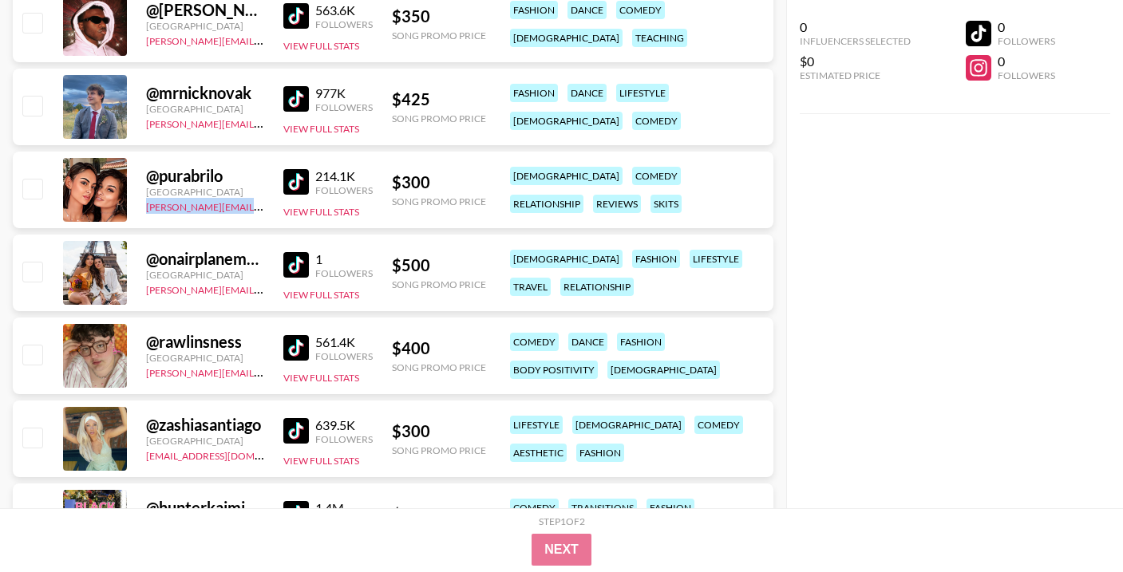
scroll to position [2041, 0]
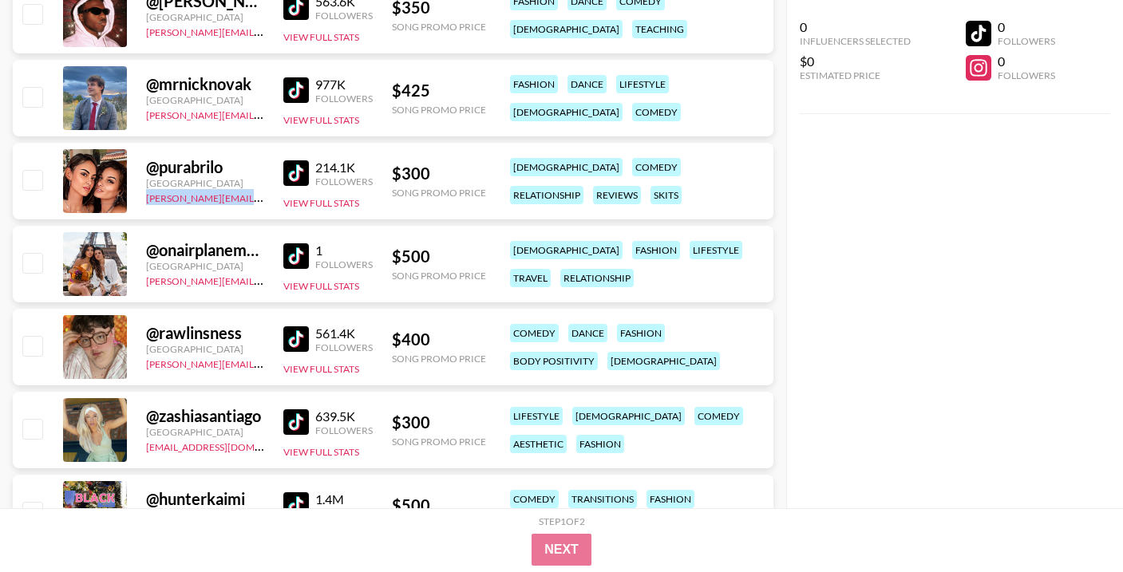
click at [300, 261] on img at bounding box center [296, 256] width 26 height 26
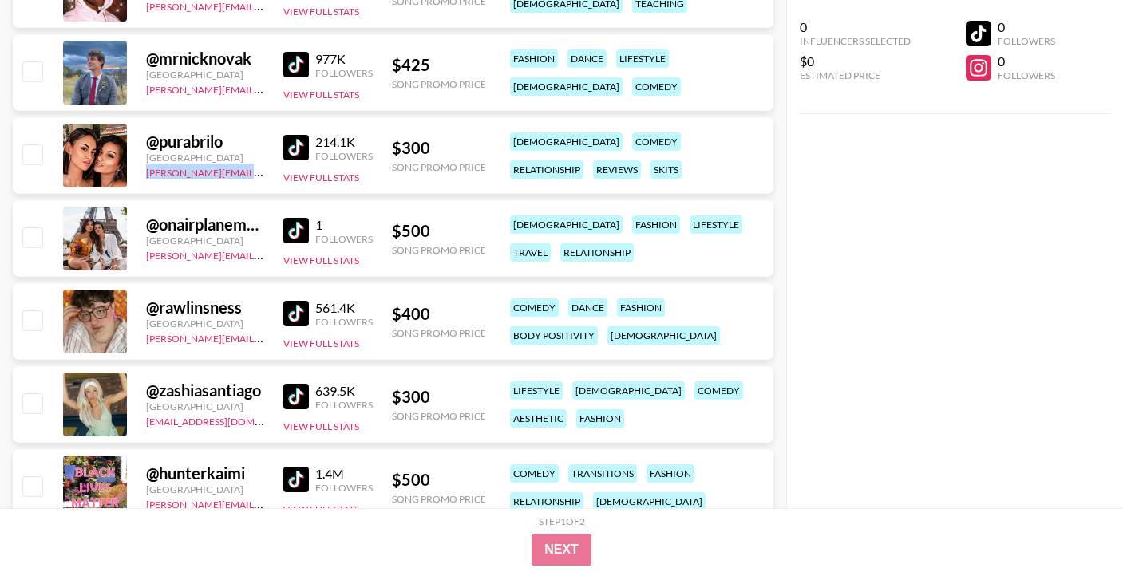
scroll to position [2115, 0]
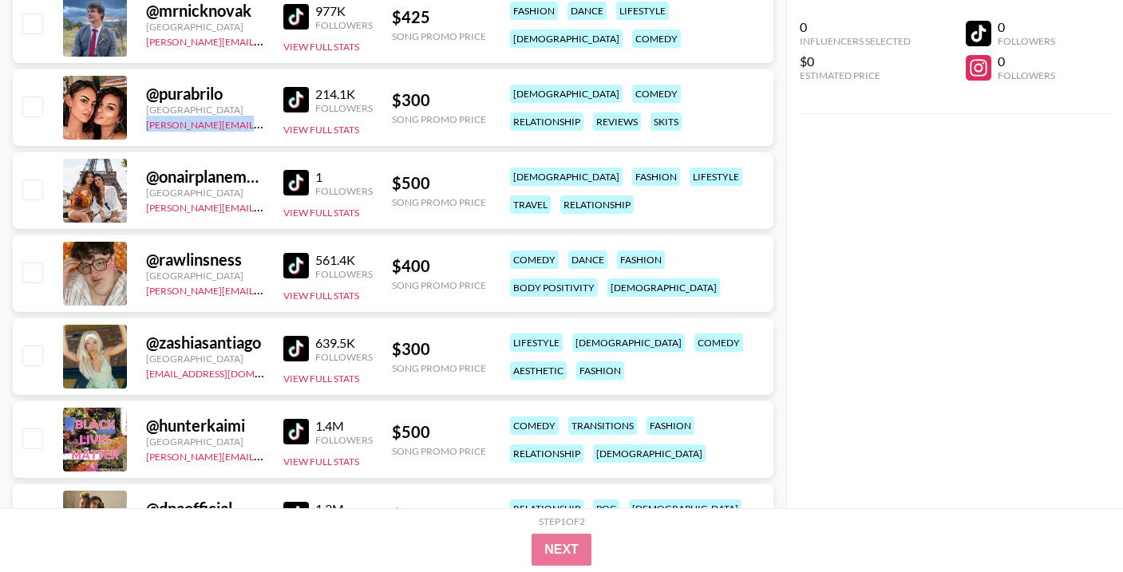
click at [292, 269] on img at bounding box center [296, 266] width 26 height 26
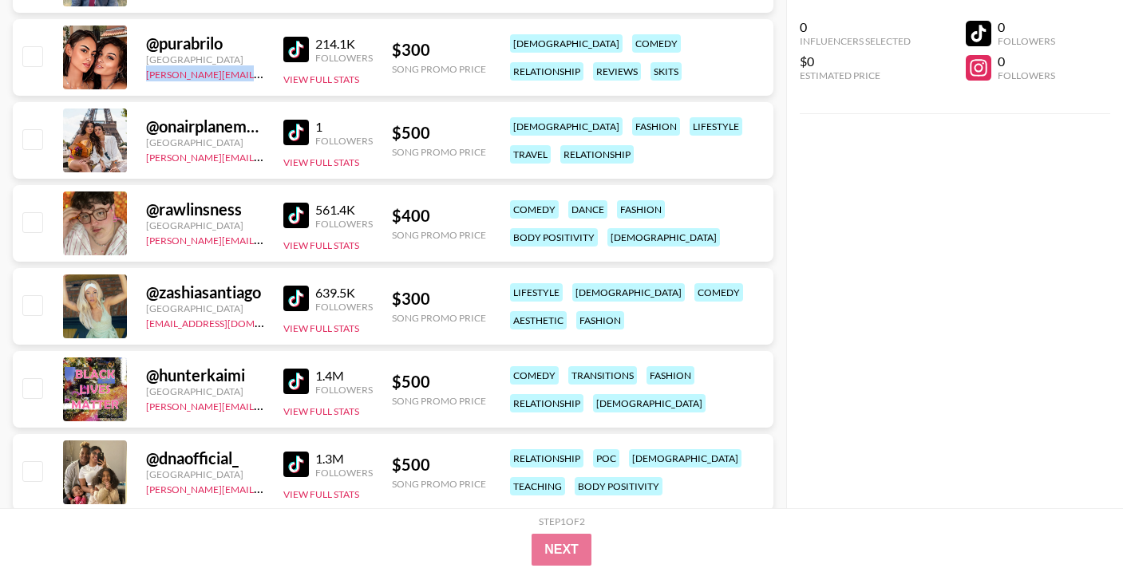
scroll to position [2168, 0]
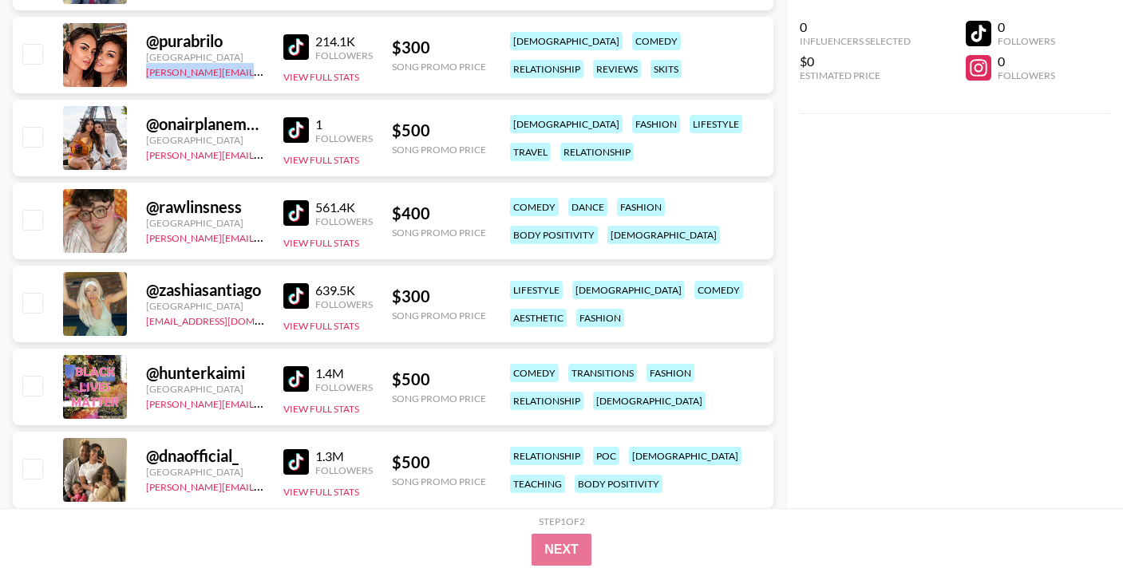
click at [299, 298] on img at bounding box center [296, 296] width 26 height 26
drag, startPoint x: 248, startPoint y: 326, endPoint x: 142, endPoint y: 325, distance: 106.1
click at [142, 325] on div "@ zashiasantiago [GEOGRAPHIC_DATA] [EMAIL_ADDRESS][DOMAIN_NAME] 639.5K Follower…" at bounding box center [393, 304] width 761 height 77
copy link "[EMAIL_ADDRESS][DOMAIN_NAME]"
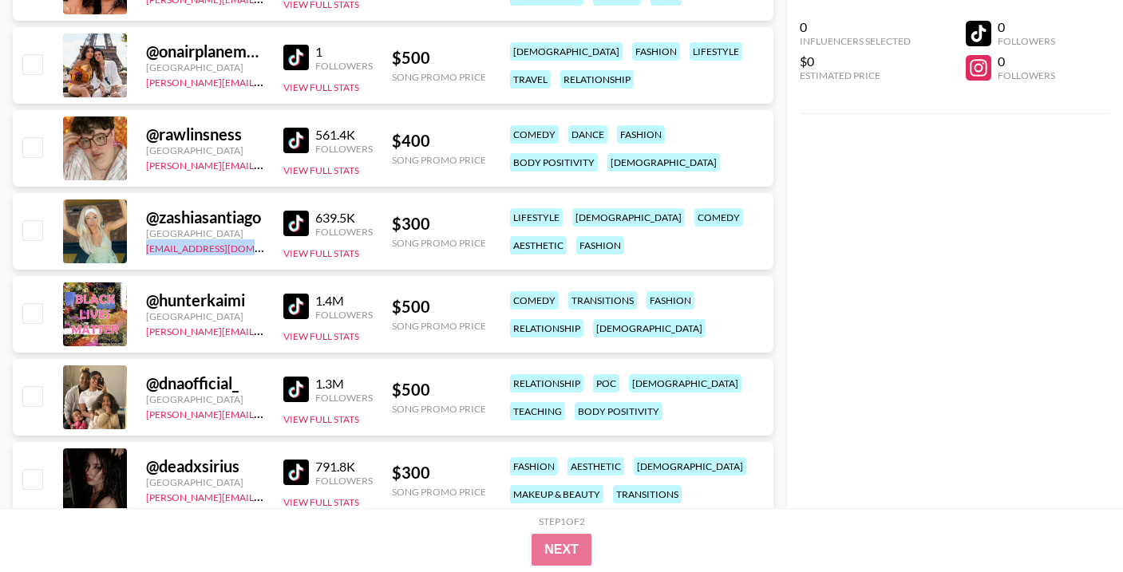
scroll to position [2267, 0]
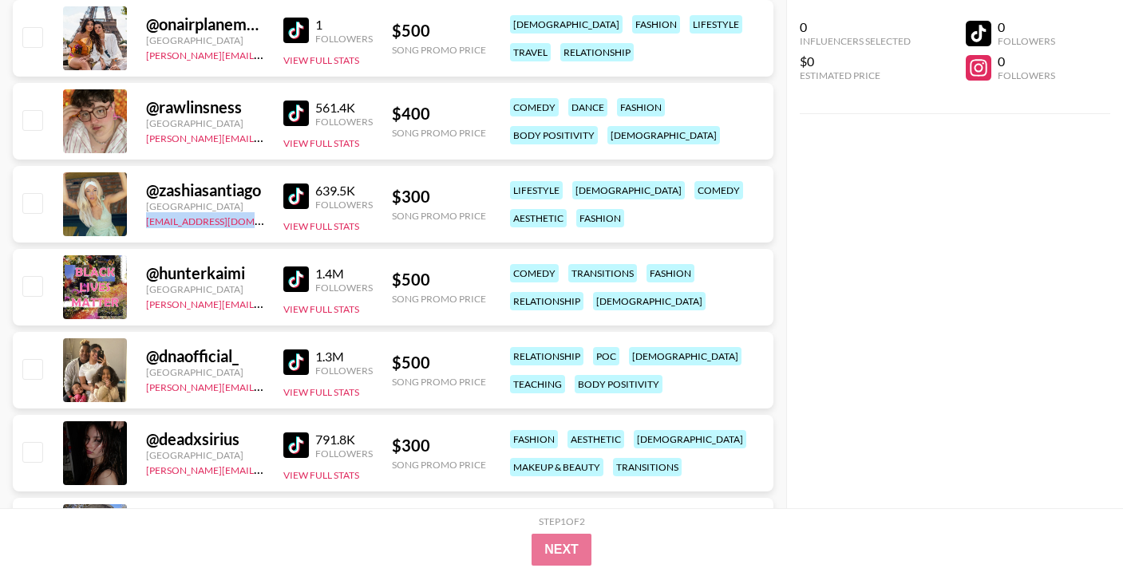
click at [298, 275] on img at bounding box center [296, 280] width 26 height 26
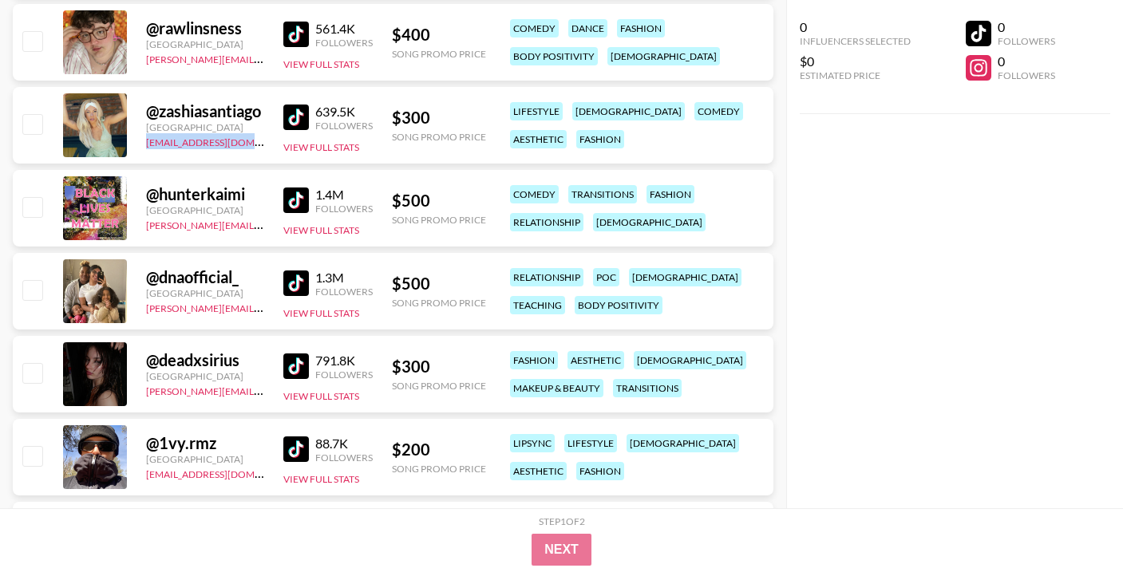
scroll to position [2376, 0]
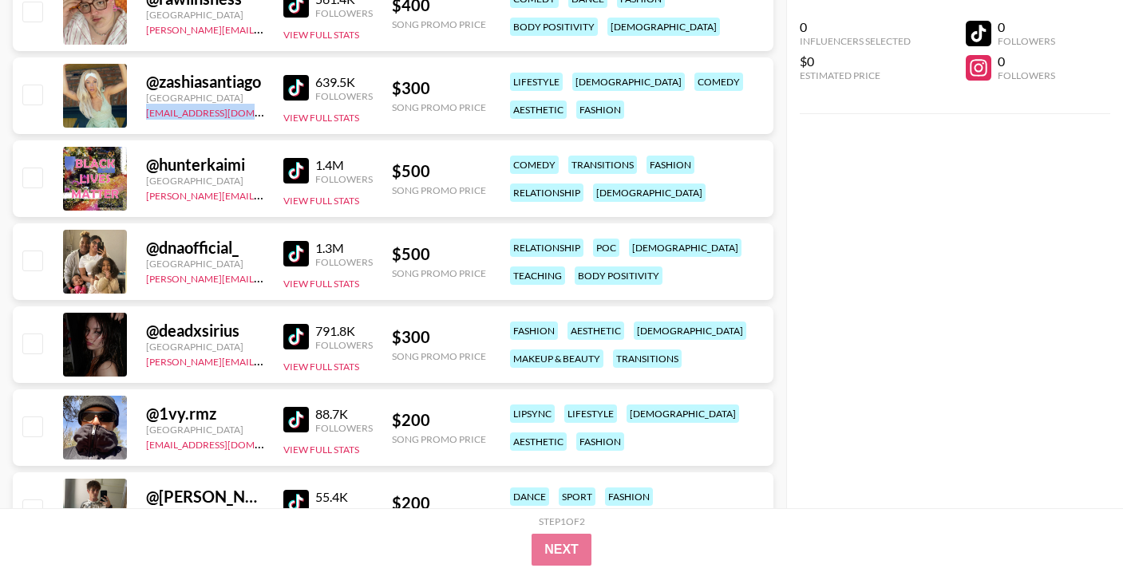
click at [296, 247] on img at bounding box center [296, 254] width 26 height 26
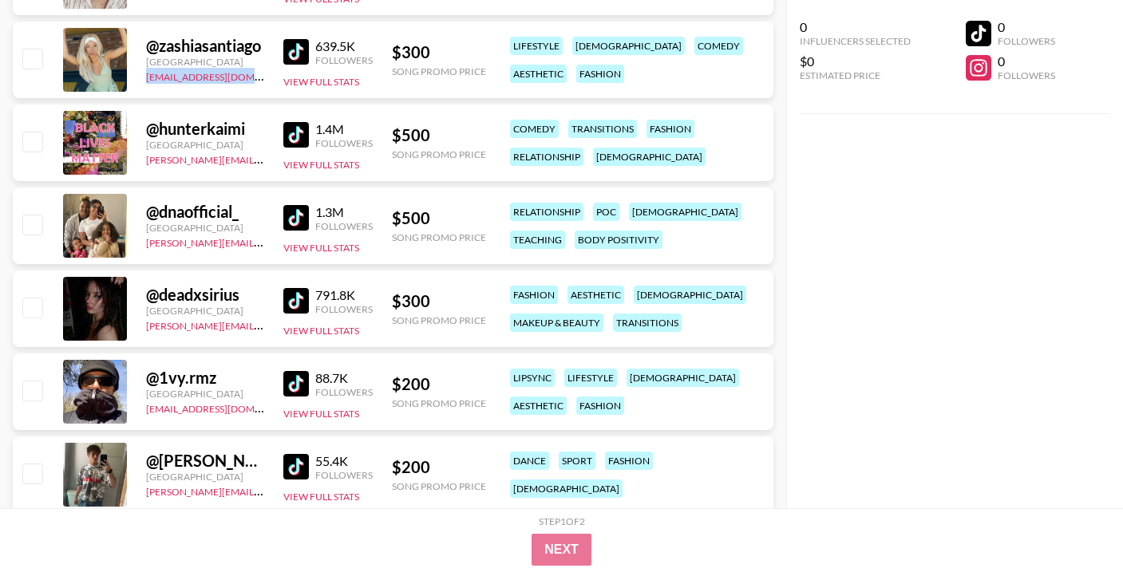
scroll to position [2437, 0]
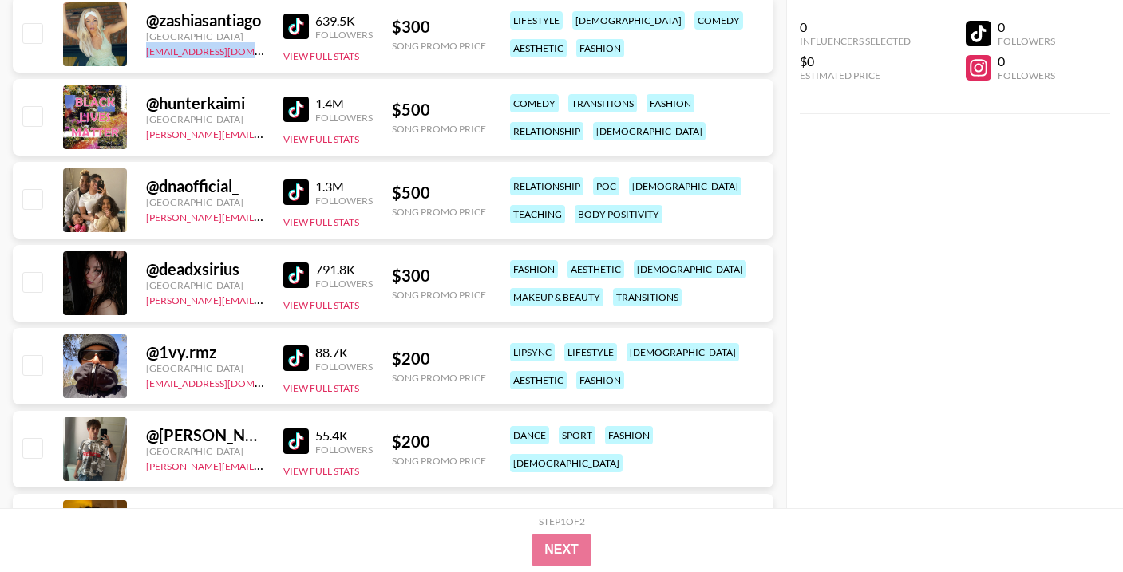
click at [286, 275] on img at bounding box center [296, 276] width 26 height 26
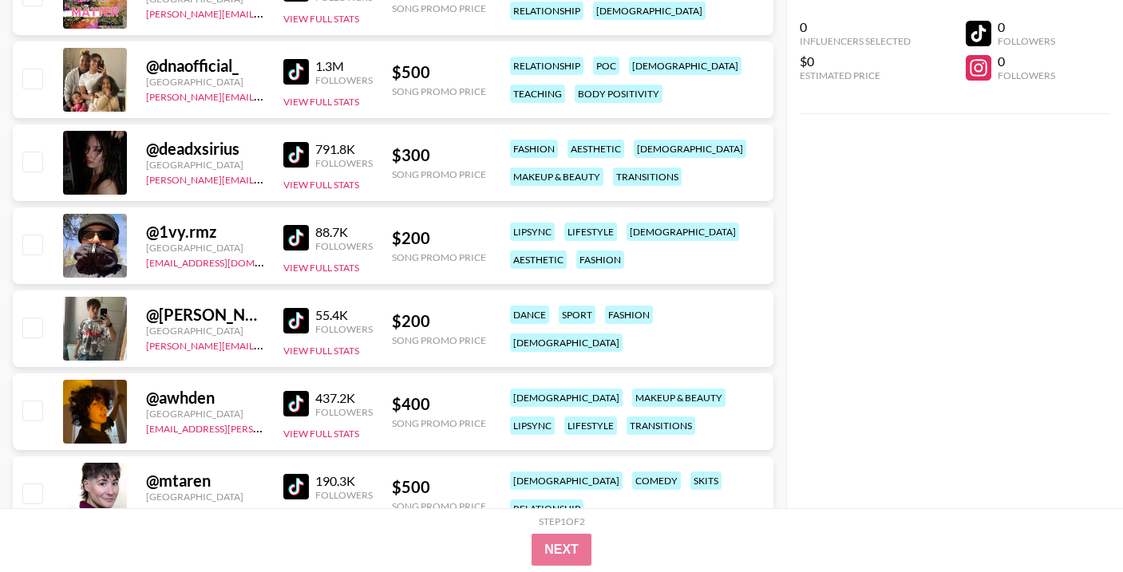
scroll to position [2557, 0]
click at [294, 401] on img at bounding box center [296, 405] width 26 height 26
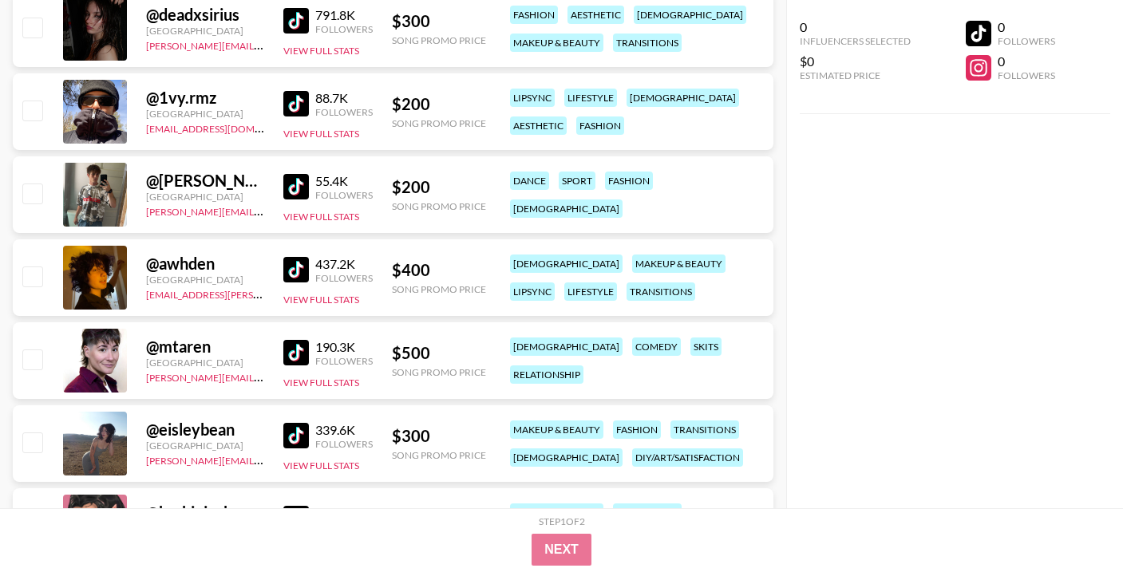
scroll to position [2730, 0]
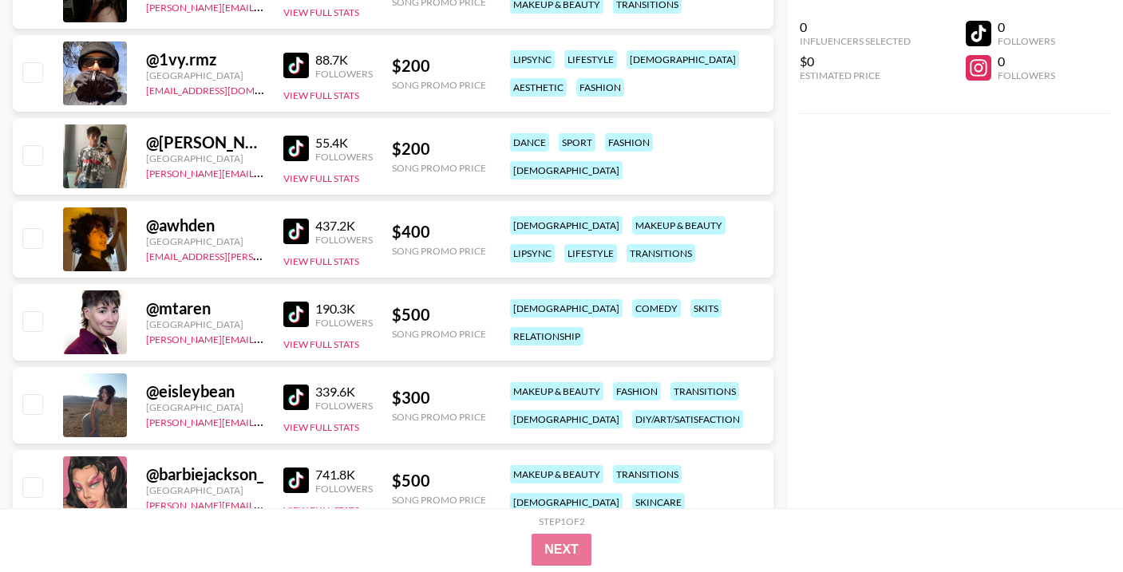
click at [291, 313] on img at bounding box center [296, 315] width 26 height 26
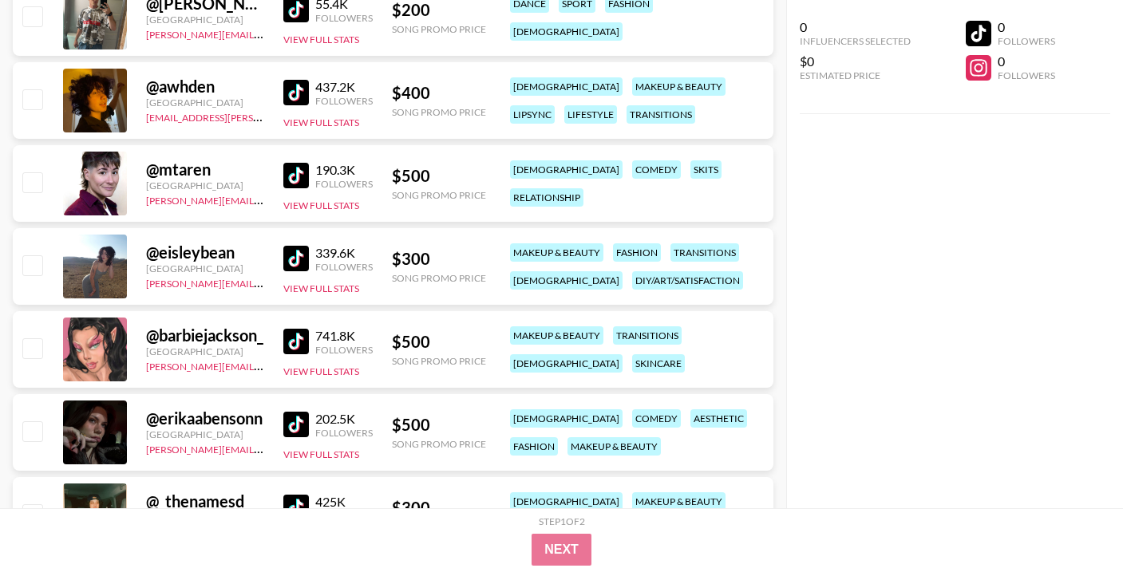
scroll to position [2871, 0]
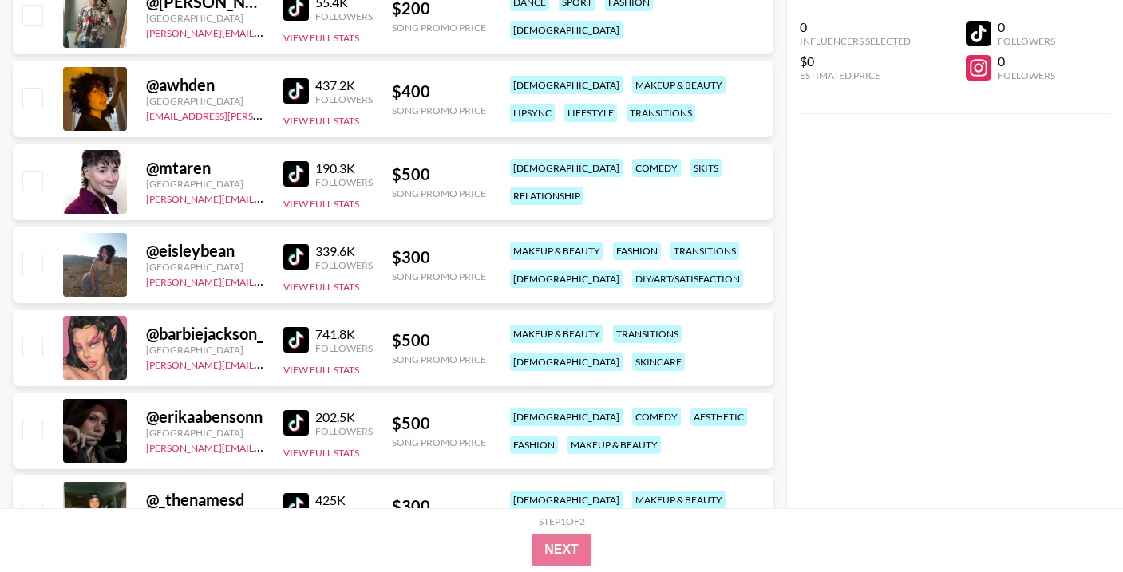
click at [292, 251] on img at bounding box center [296, 257] width 26 height 26
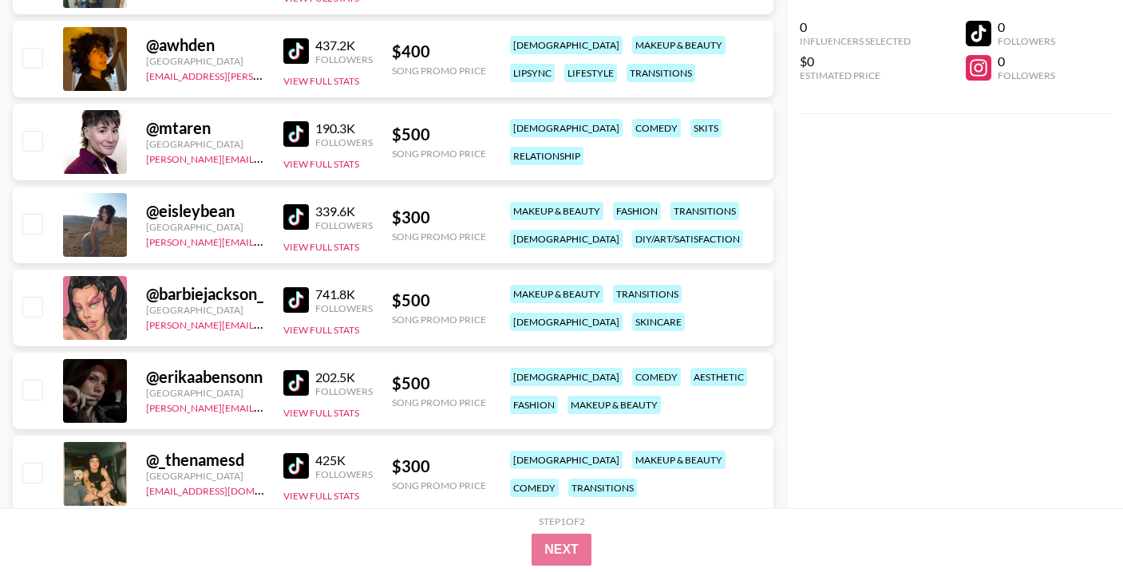
scroll to position [2934, 0]
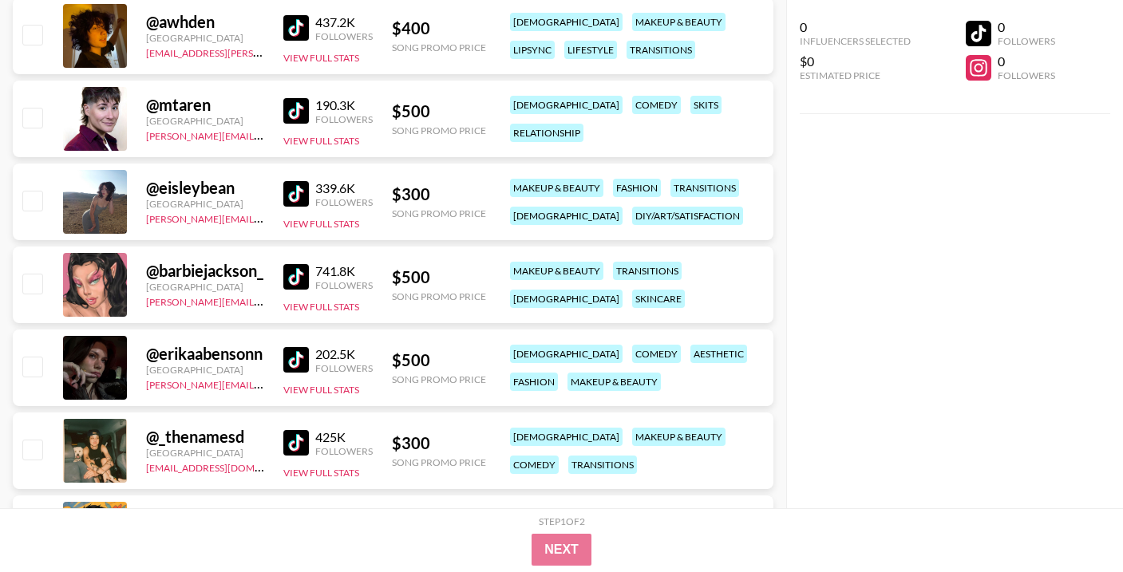
click at [295, 358] on img at bounding box center [296, 360] width 26 height 26
drag, startPoint x: 244, startPoint y: 385, endPoint x: 145, endPoint y: 385, distance: 99.0
click at [145, 385] on div "@ erikaabensonn [GEOGRAPHIC_DATA] [PERSON_NAME][EMAIL_ADDRESS][DOMAIN_NAME] 202…" at bounding box center [393, 368] width 761 height 77
copy link "[PERSON_NAME][EMAIL_ADDRESS][DOMAIN_NAME]"
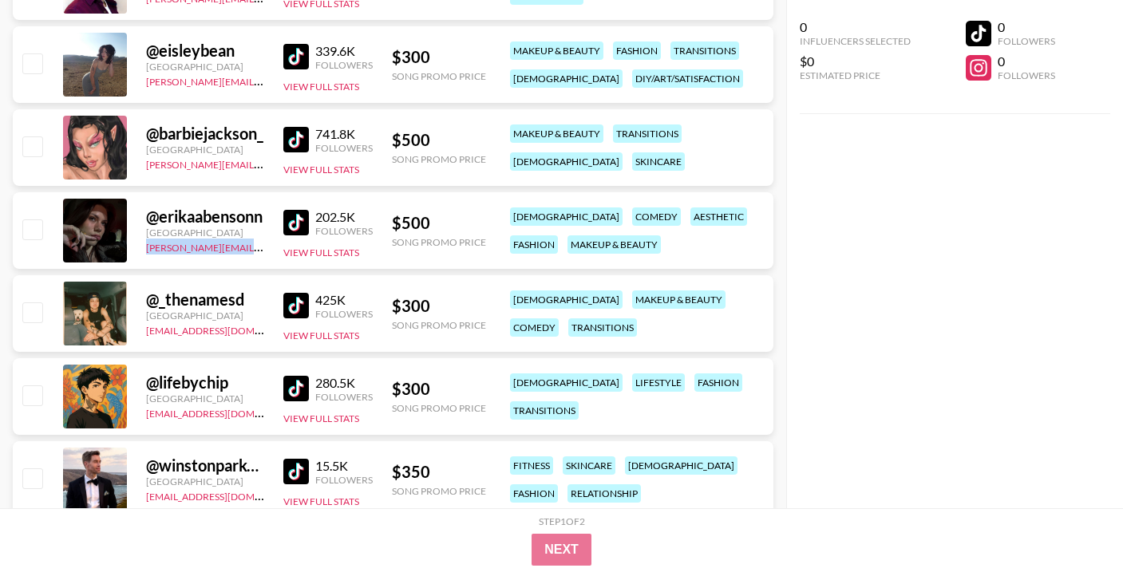
scroll to position [3088, 0]
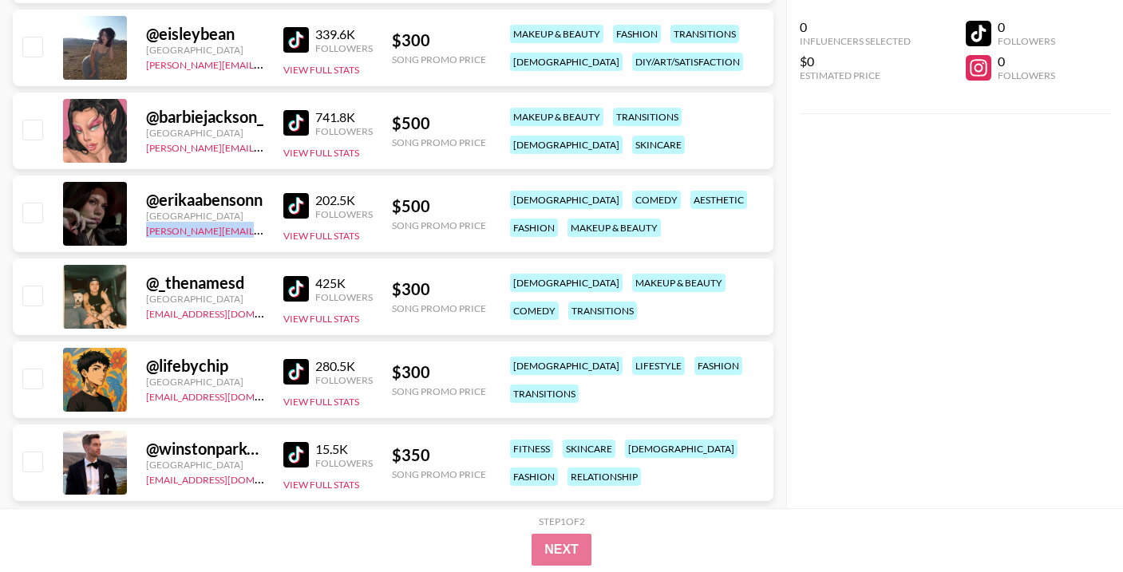
click at [299, 289] on img at bounding box center [296, 289] width 26 height 26
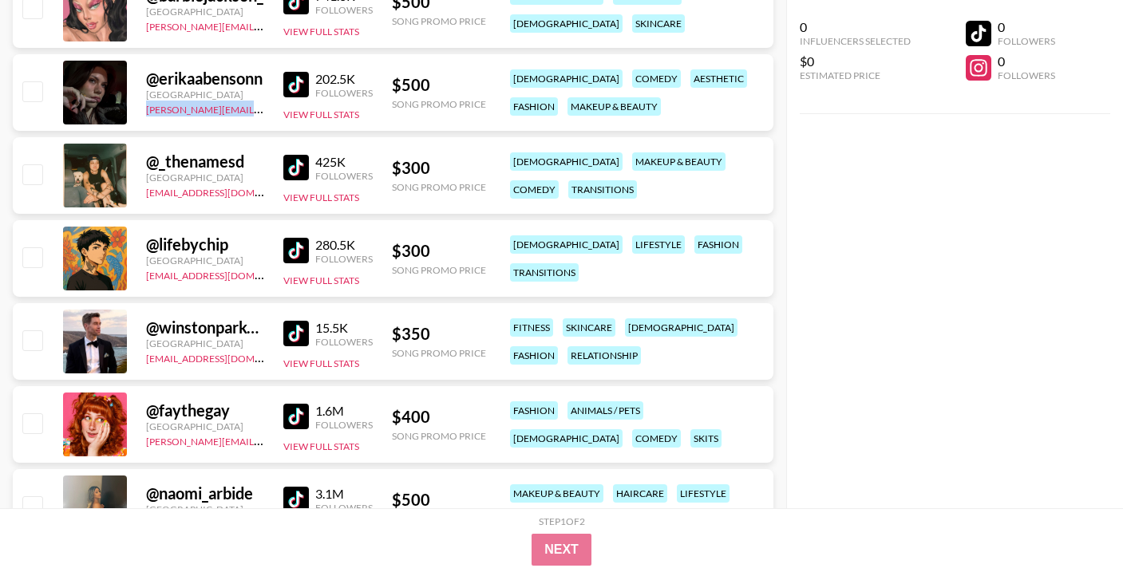
scroll to position [3211, 0]
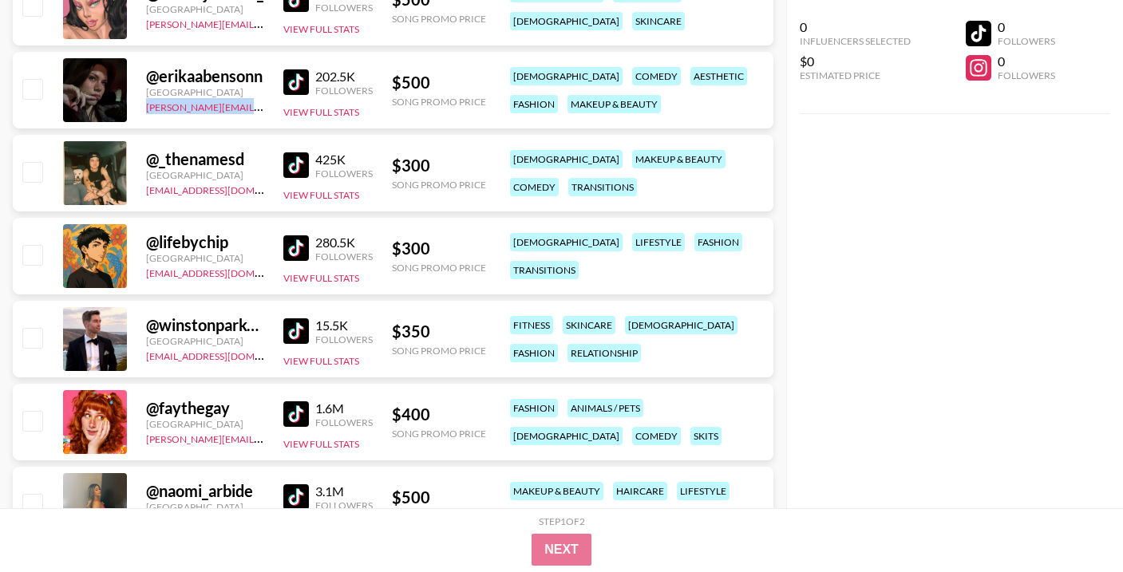
click at [290, 250] on img at bounding box center [296, 248] width 26 height 26
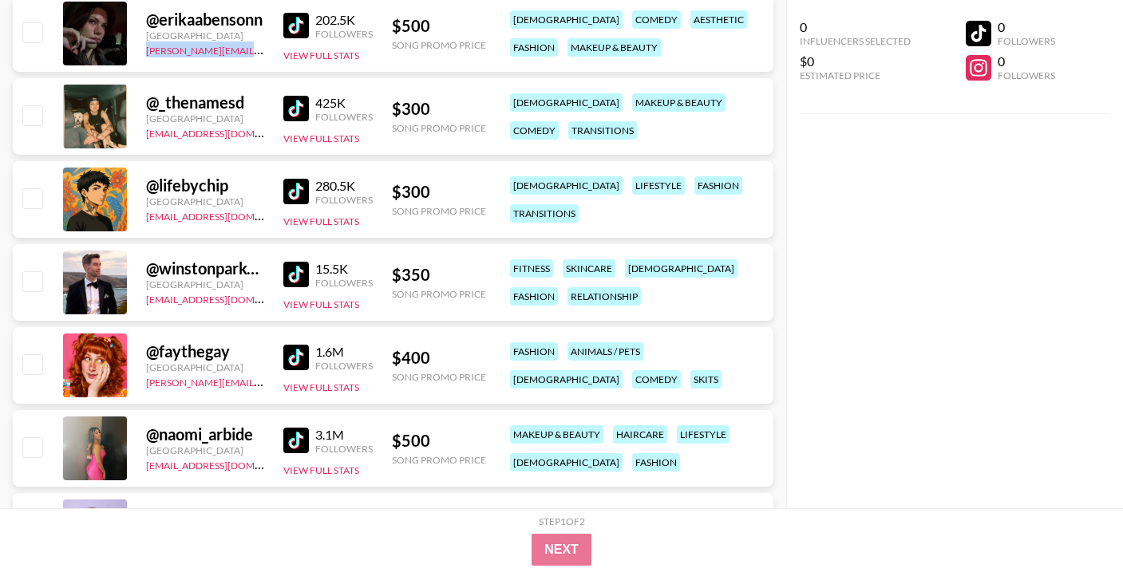
scroll to position [3281, 0]
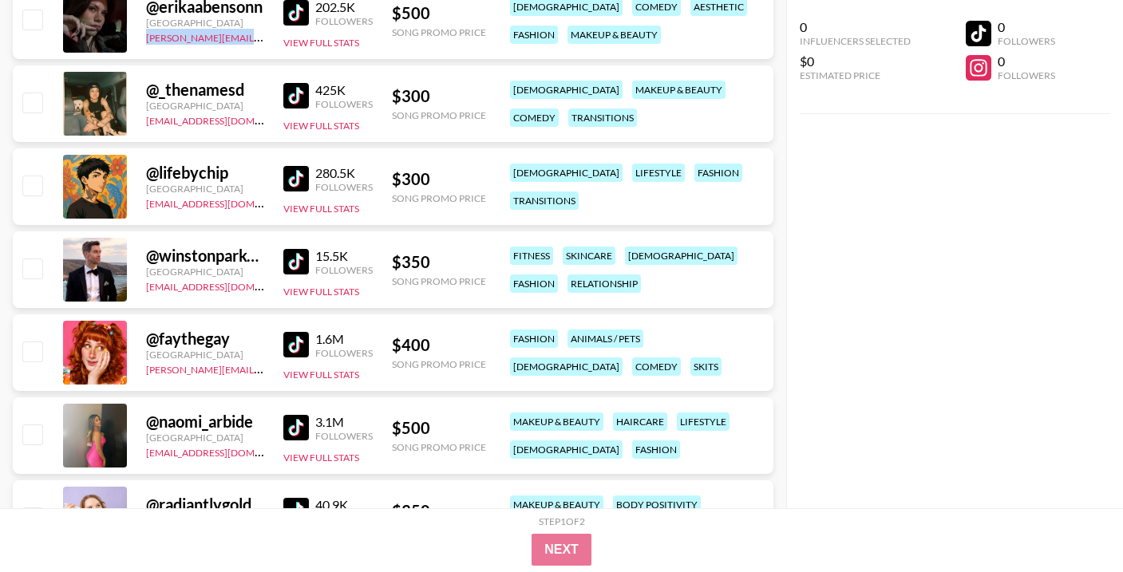
click at [284, 340] on img at bounding box center [296, 345] width 26 height 26
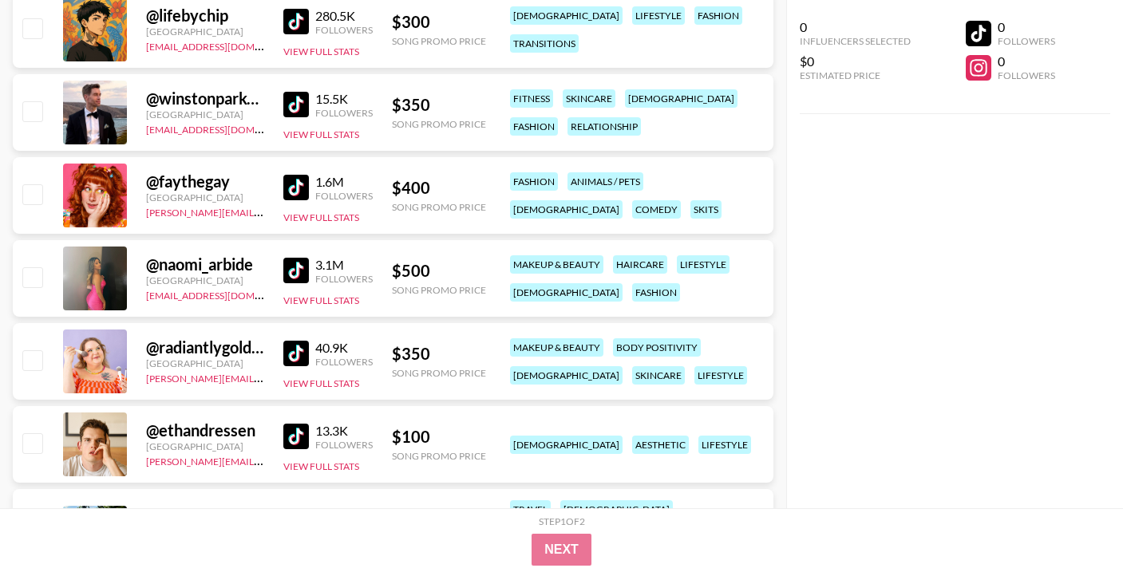
scroll to position [3441, 0]
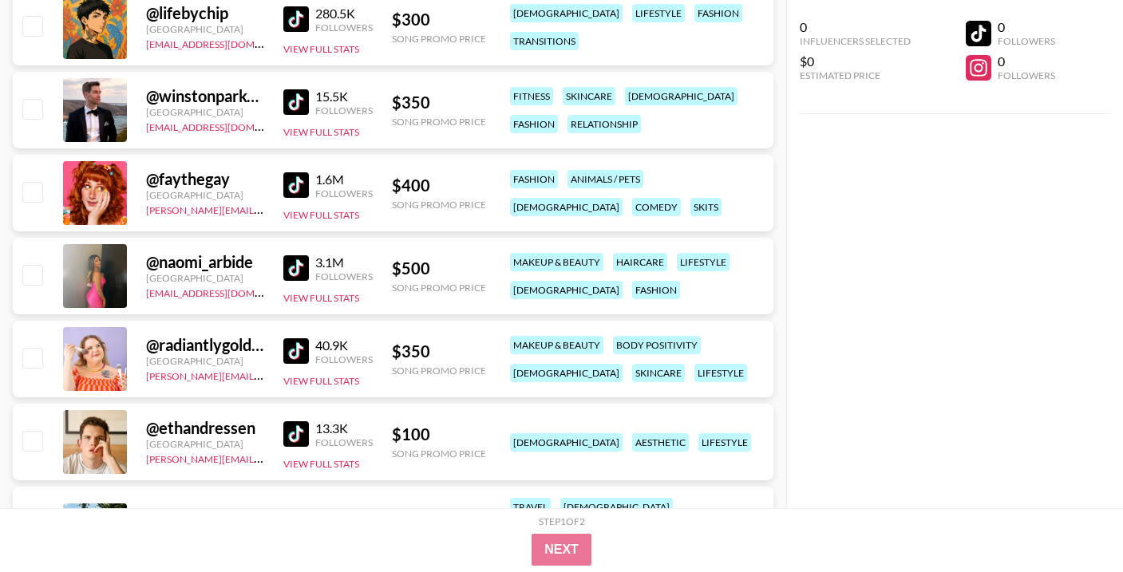
click at [287, 263] on img at bounding box center [296, 268] width 26 height 26
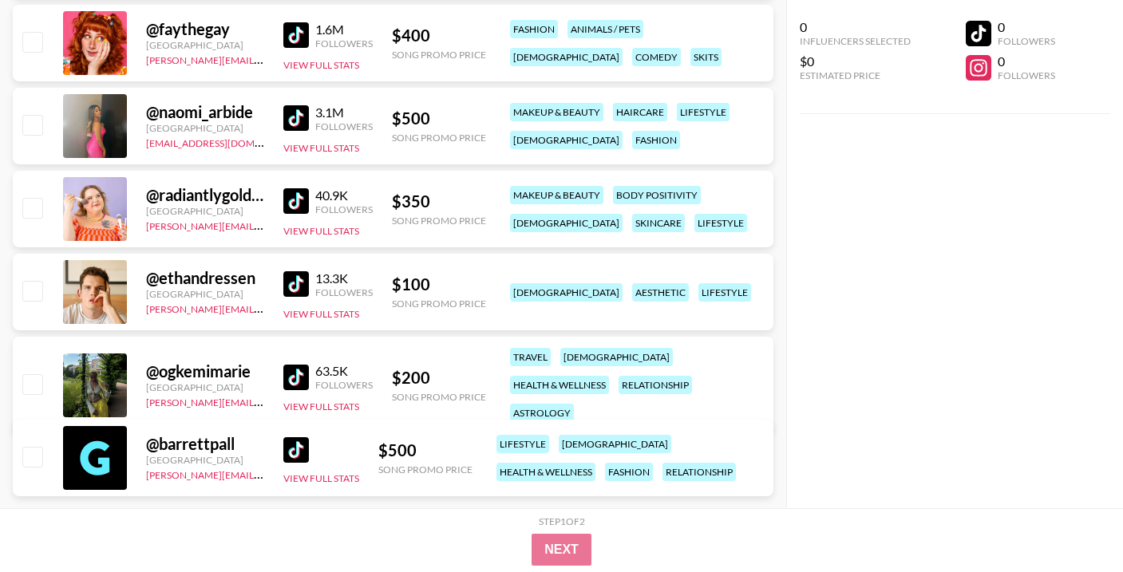
scroll to position [3623, 0]
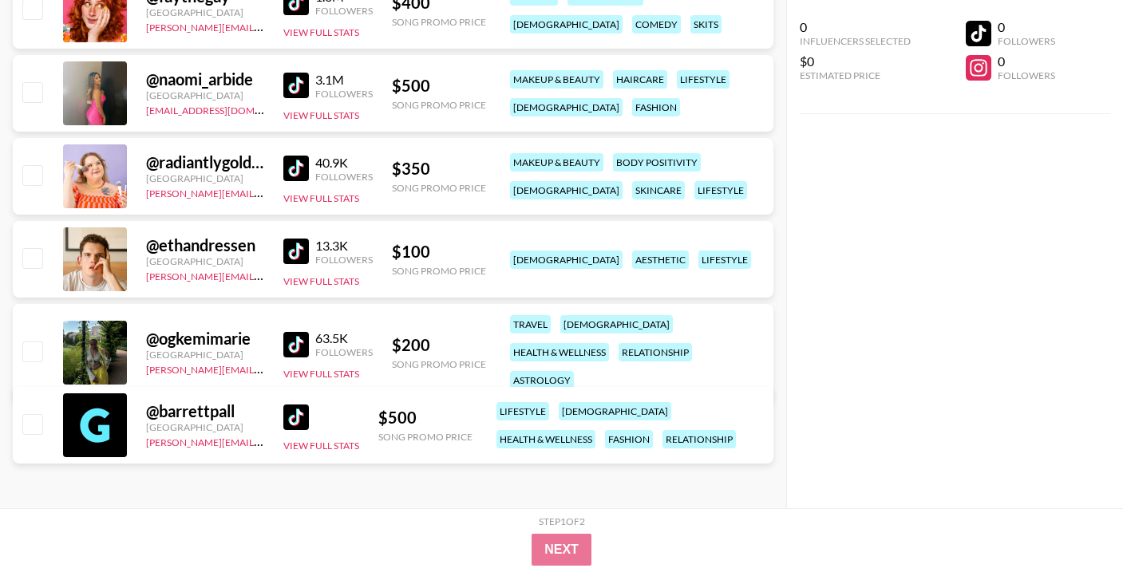
click at [294, 332] on img at bounding box center [296, 345] width 26 height 26
